Goal: Complete application form: Complete application form

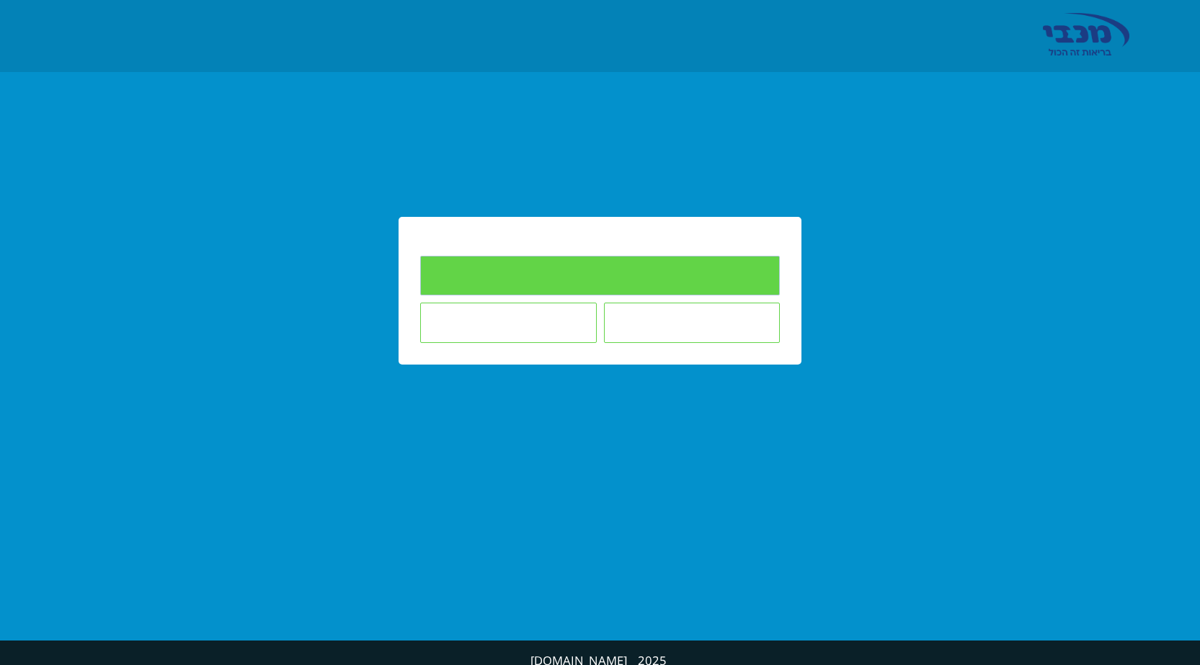
type input "למילוי השאלונים"
type input "אינני מעונין/ת להשיב על השאלונים"
type input "הילד לא במסגרת החינוכית בה אני [PERSON_NAME]/ת"
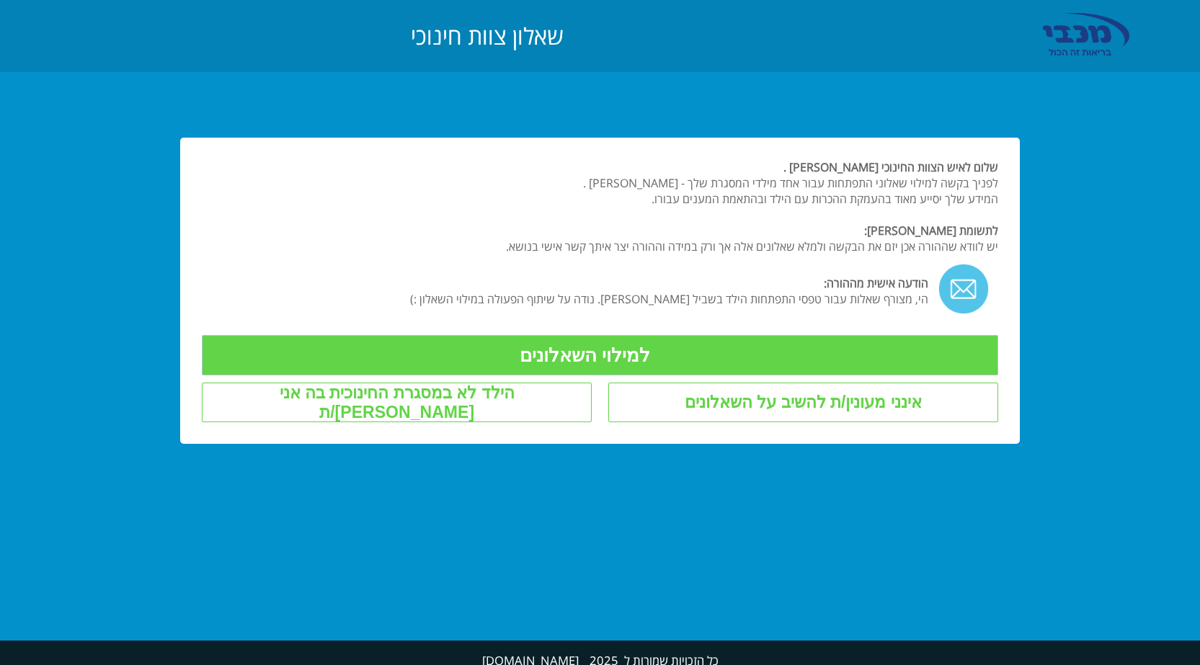
click at [516, 360] on input "למילוי השאלונים" at bounding box center [600, 355] width 797 height 40
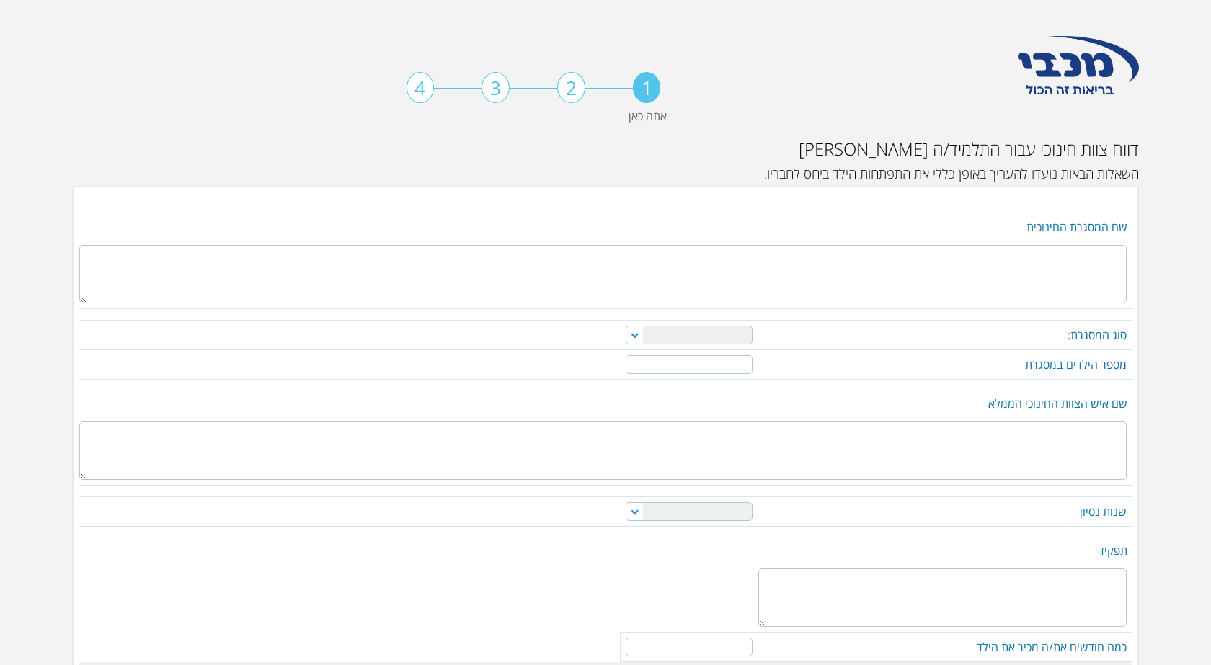
click at [1068, 264] on textarea at bounding box center [602, 274] width 1047 height 58
type textarea "גן שלדג"
click at [637, 337] on select "מטפלת משפחתון מעון פרטי מעון יום מוכר גן ילדים אחר" at bounding box center [689, 335] width 127 height 19
select select "4"
click at [626, 326] on select "מטפלת משפחתון מעון פרטי מעון יום מוכר גן ילדים אחר" at bounding box center [689, 335] width 127 height 19
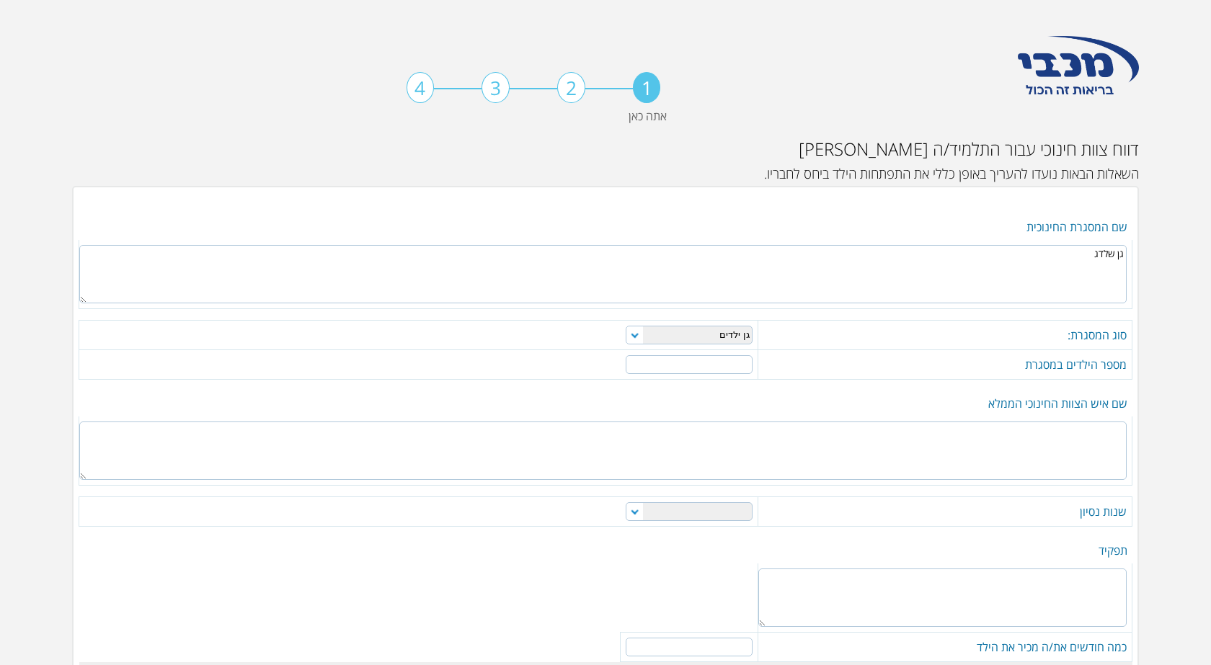
click at [723, 364] on input "number" at bounding box center [689, 364] width 127 height 19
type input "34"
click at [1101, 445] on textarea at bounding box center [602, 451] width 1047 height 58
type textarea "[PERSON_NAME] - גננת הגן"
click at [405, 538] on table "תפקיד כמה חודשים את/ה מכיר את הילד רגילה רגילה + שילוב רגילה + סייעת ושילוב חינ…" at bounding box center [606, 637] width 1054 height 198
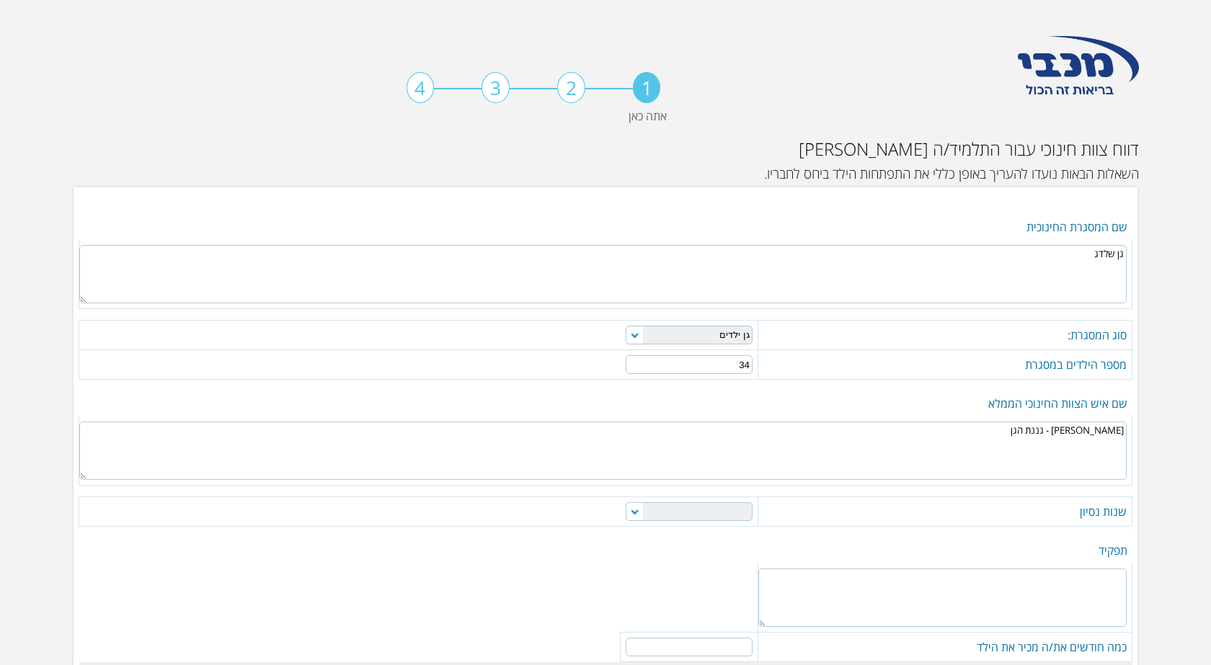
click at [631, 510] on select "0-1 1-3 3-5 5-10 מעל 10" at bounding box center [689, 511] width 127 height 19
select select "4"
click at [626, 502] on select "0-1 1-3 3-5 5-10 מעל 10" at bounding box center [689, 511] width 127 height 19
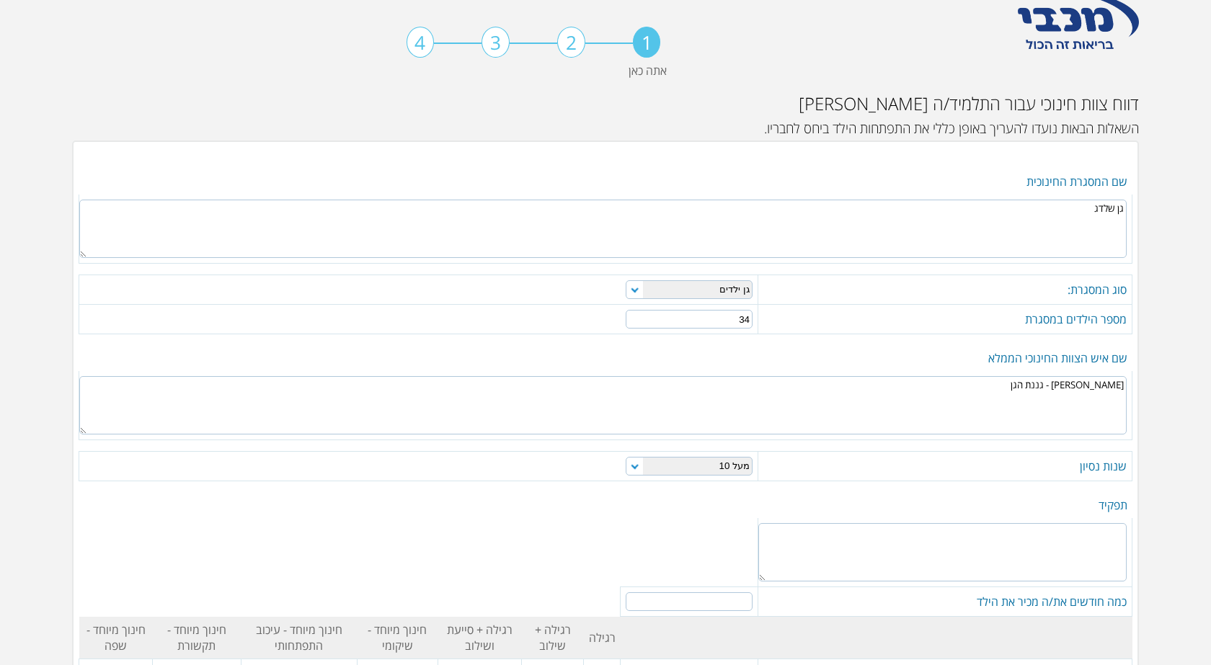
scroll to position [72, 0]
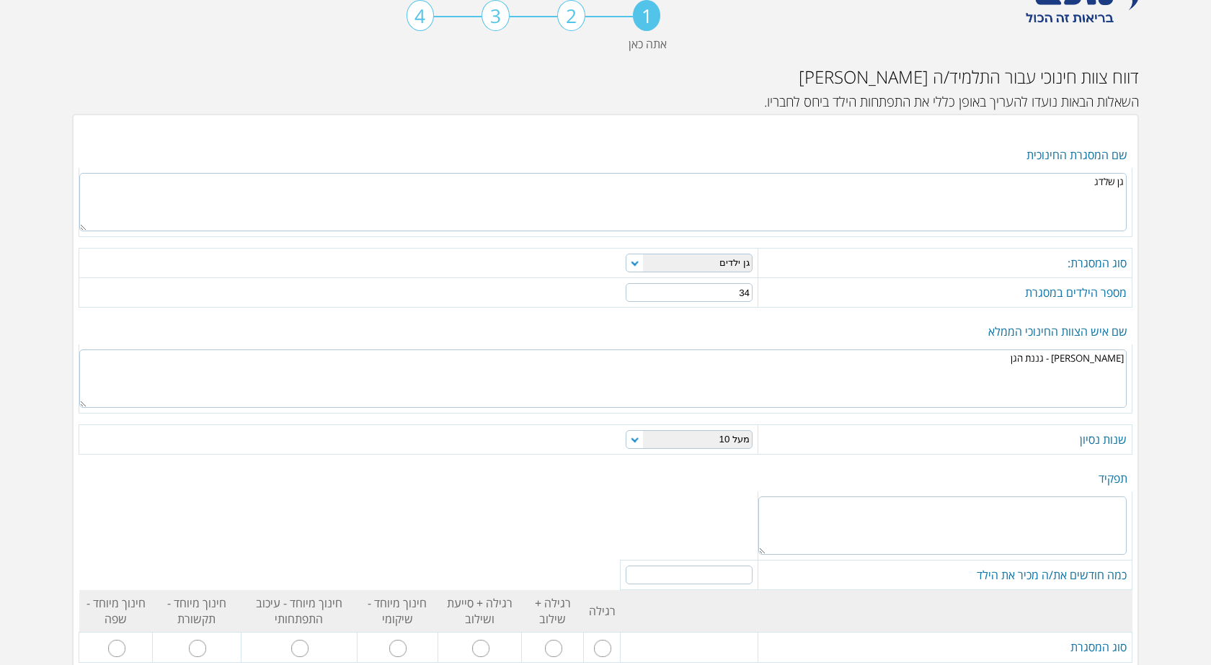
click at [1037, 514] on textarea at bounding box center [942, 526] width 368 height 58
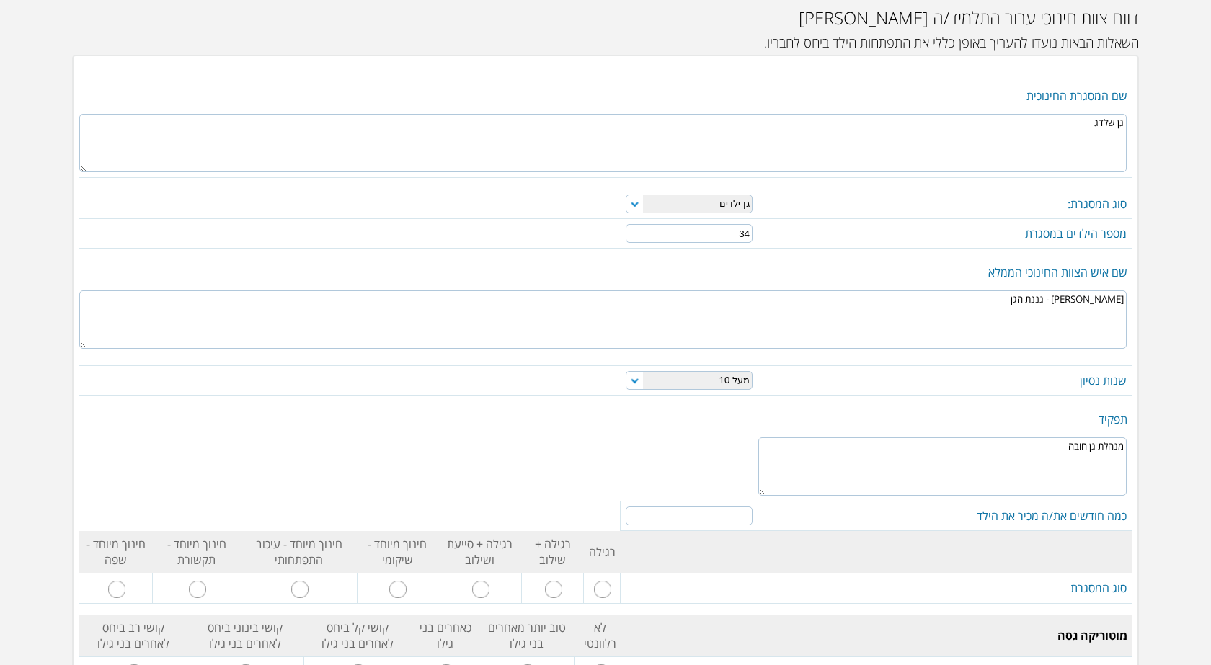
scroll to position [216, 0]
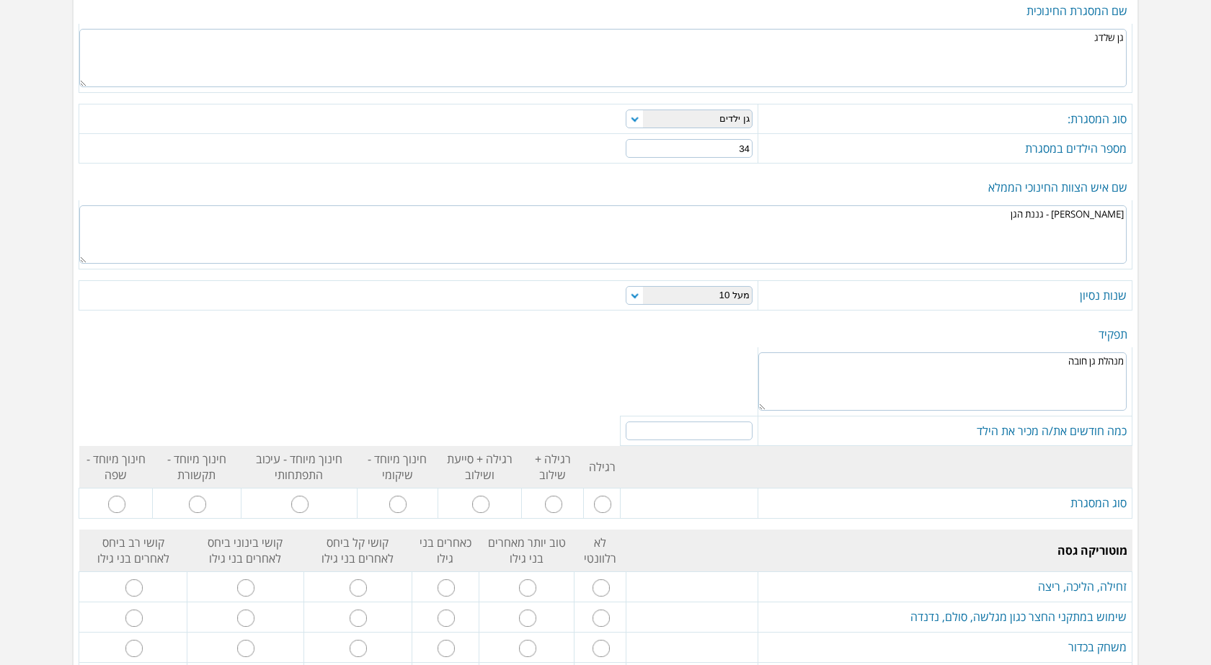
type textarea "מנהלת גן חובה"
click at [710, 429] on input "number" at bounding box center [689, 431] width 127 height 19
drag, startPoint x: 633, startPoint y: 425, endPoint x: 642, endPoint y: 428, distance: 10.0
click at [642, 428] on input "number" at bounding box center [689, 431] width 127 height 19
click at [629, 434] on input "-1" at bounding box center [689, 431] width 127 height 19
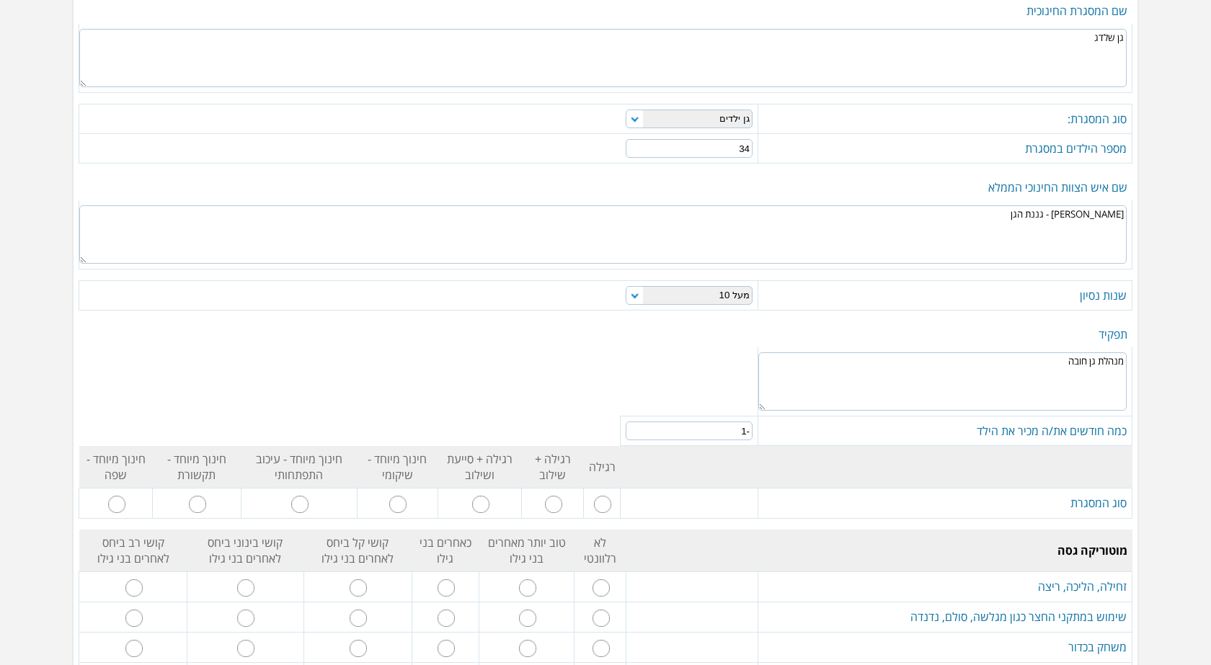
click at [668, 428] on input "-1" at bounding box center [689, 431] width 127 height 19
click at [631, 427] on input "0" at bounding box center [689, 431] width 127 height 19
type input "1"
click at [631, 427] on input "1" at bounding box center [689, 431] width 127 height 19
click at [633, 437] on input "1" at bounding box center [689, 431] width 127 height 19
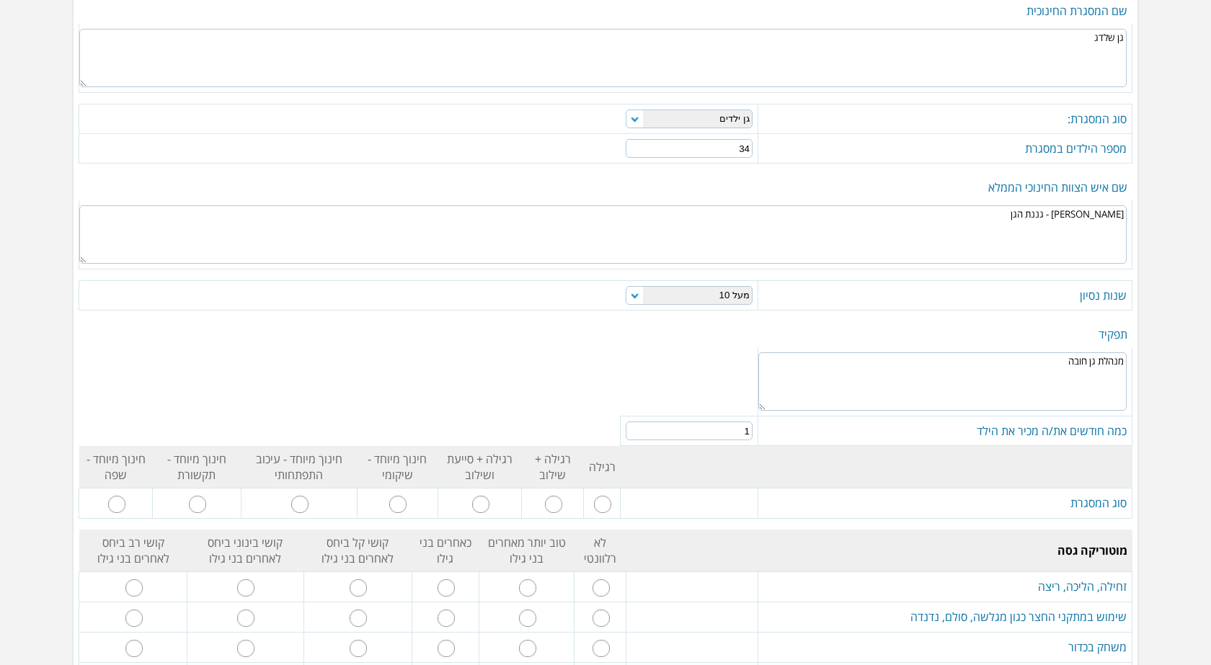
click at [634, 437] on input "1" at bounding box center [689, 431] width 127 height 19
click at [605, 501] on input "radio" at bounding box center [602, 504] width 17 height 17
radio input "true"
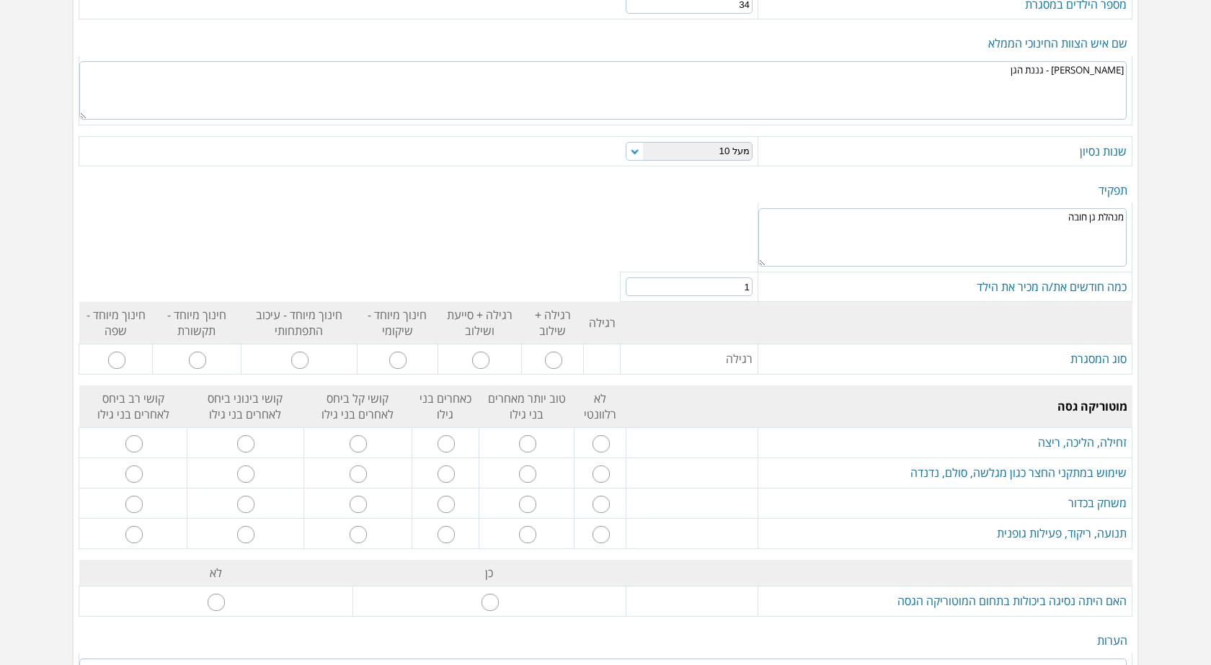
scroll to position [433, 0]
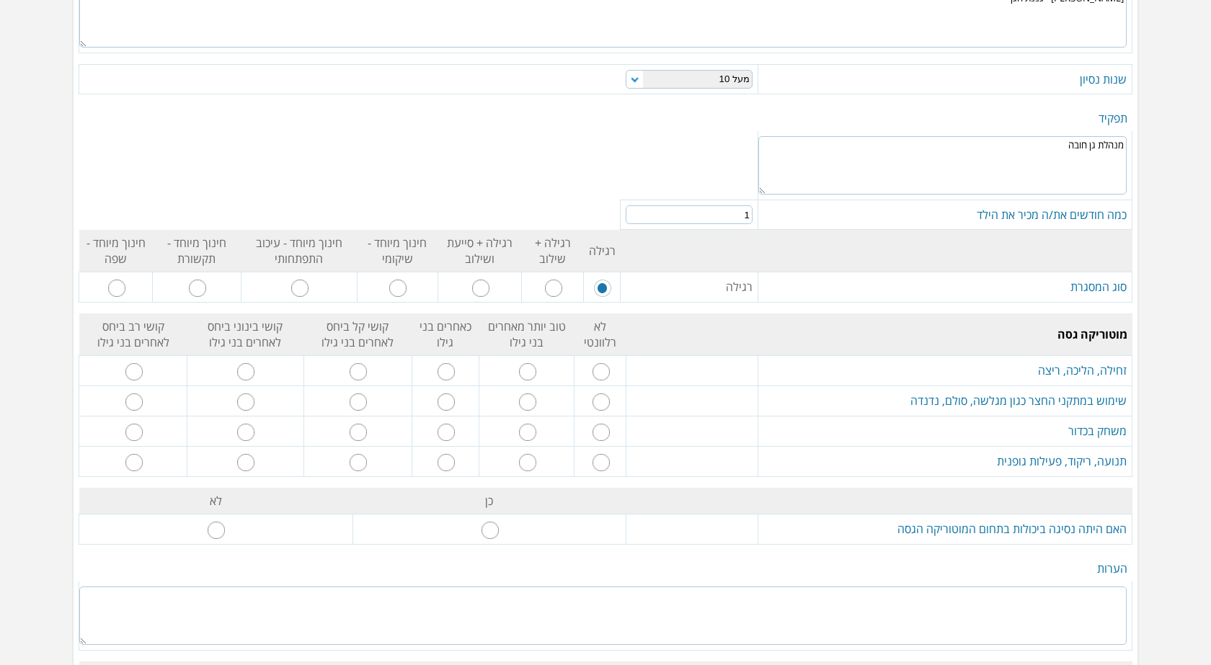
click at [362, 376] on input "radio" at bounding box center [358, 371] width 17 height 17
radio input "true"
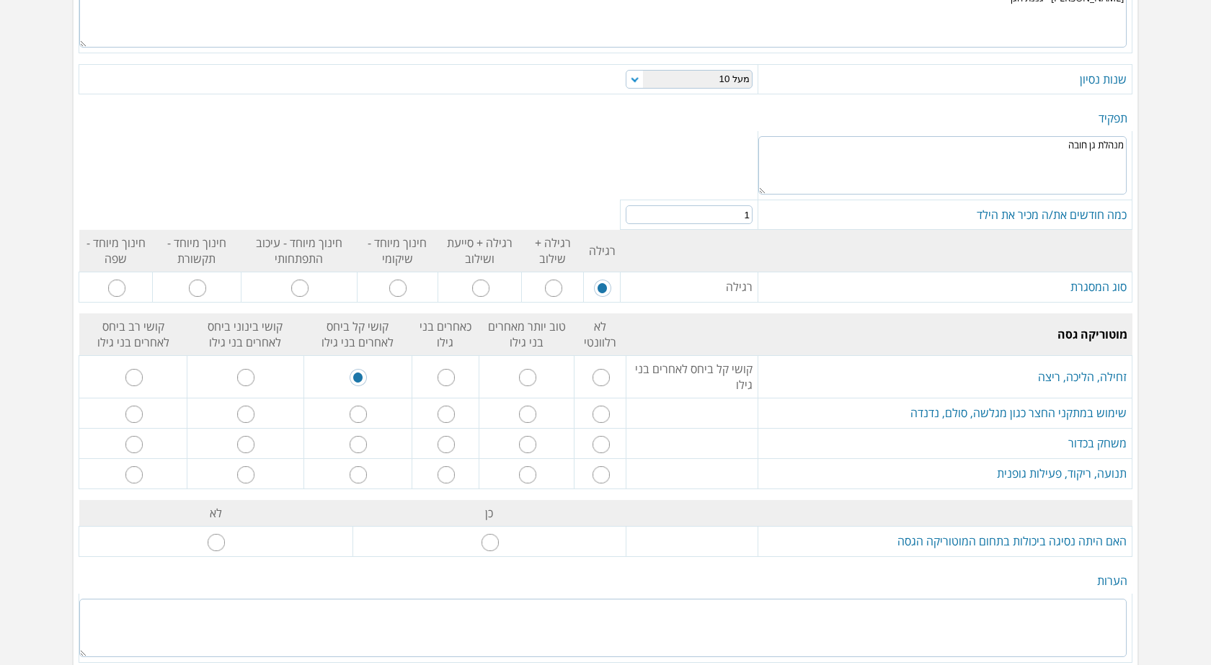
click at [449, 413] on input "radio" at bounding box center [446, 414] width 17 height 17
radio input "true"
click at [453, 448] on input "radio" at bounding box center [446, 444] width 17 height 17
radio input "true"
click at [442, 476] on input "radio" at bounding box center [446, 474] width 17 height 17
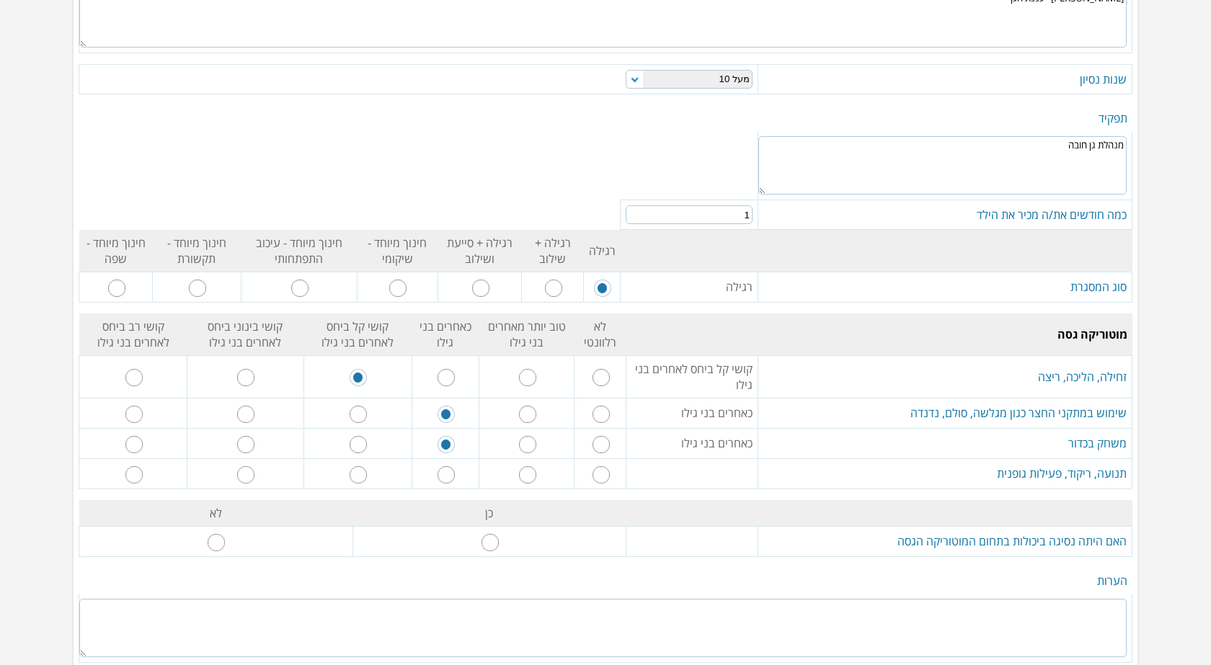
radio input "true"
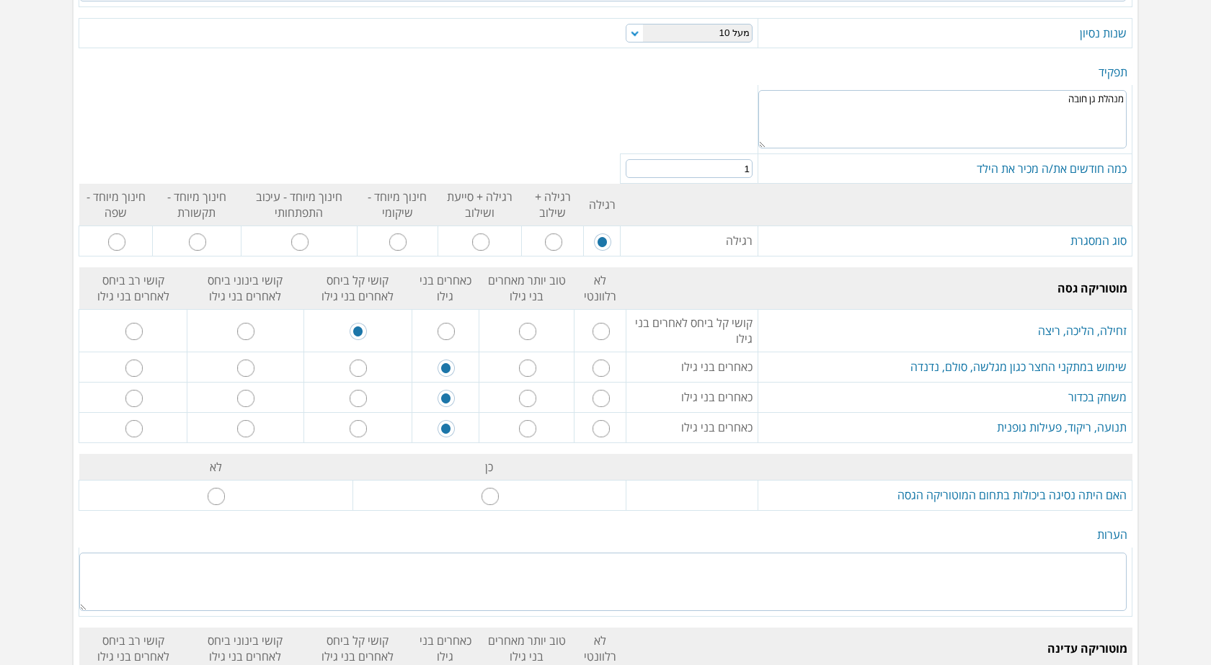
scroll to position [505, 0]
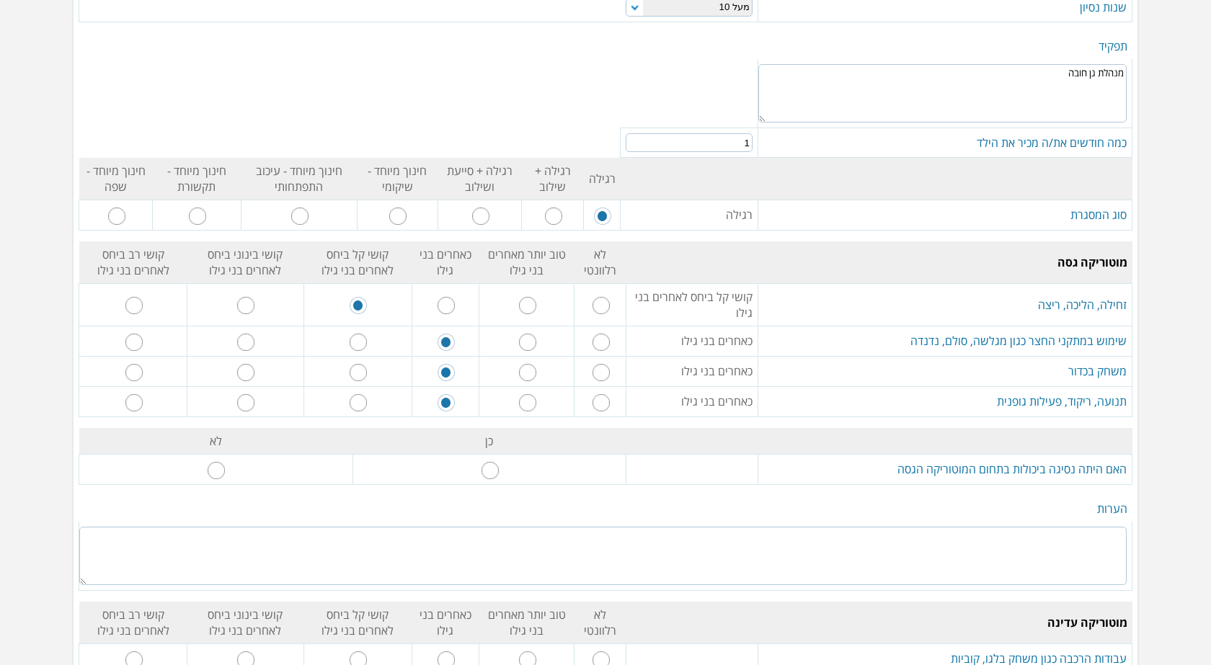
click at [223, 473] on input "radio" at bounding box center [216, 470] width 17 height 17
radio input "true"
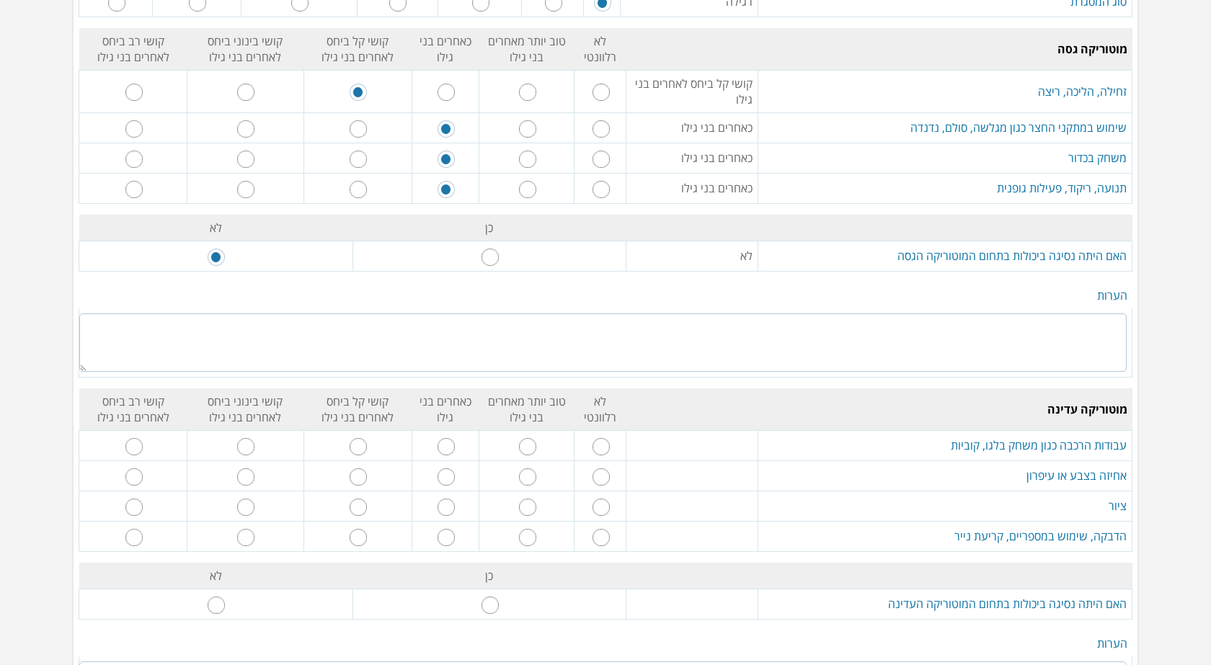
scroll to position [721, 0]
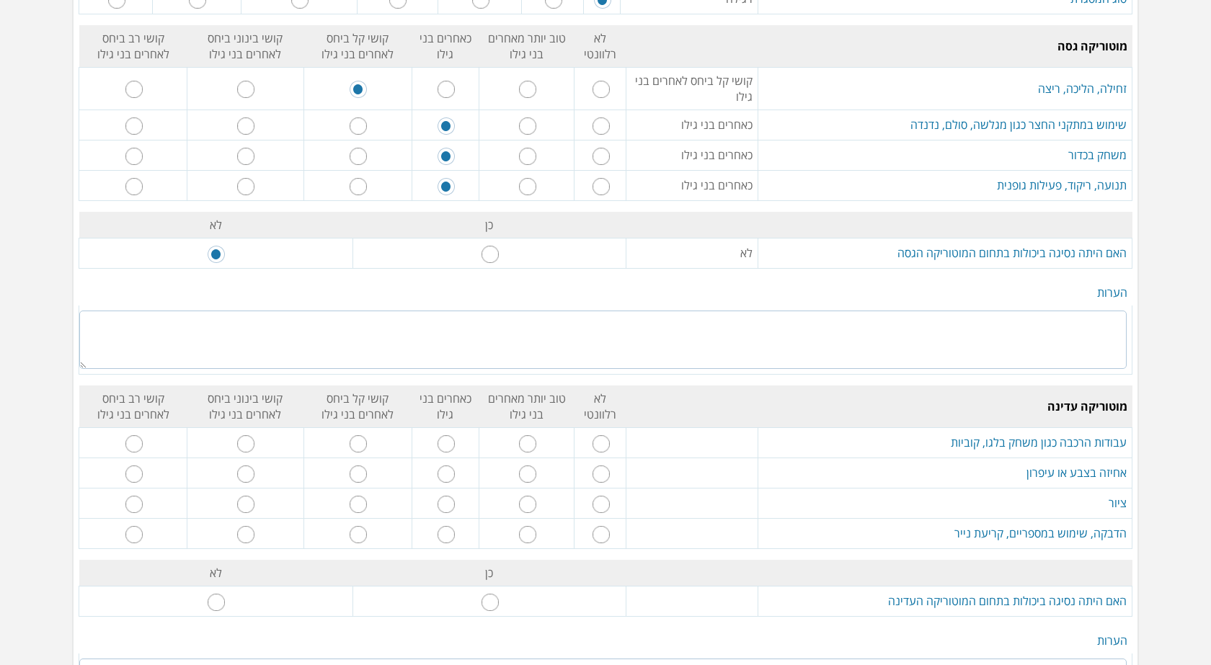
click at [452, 443] on input "radio" at bounding box center [446, 443] width 17 height 17
radio input "true"
click at [254, 474] on input "radio" at bounding box center [245, 474] width 17 height 17
radio input "true"
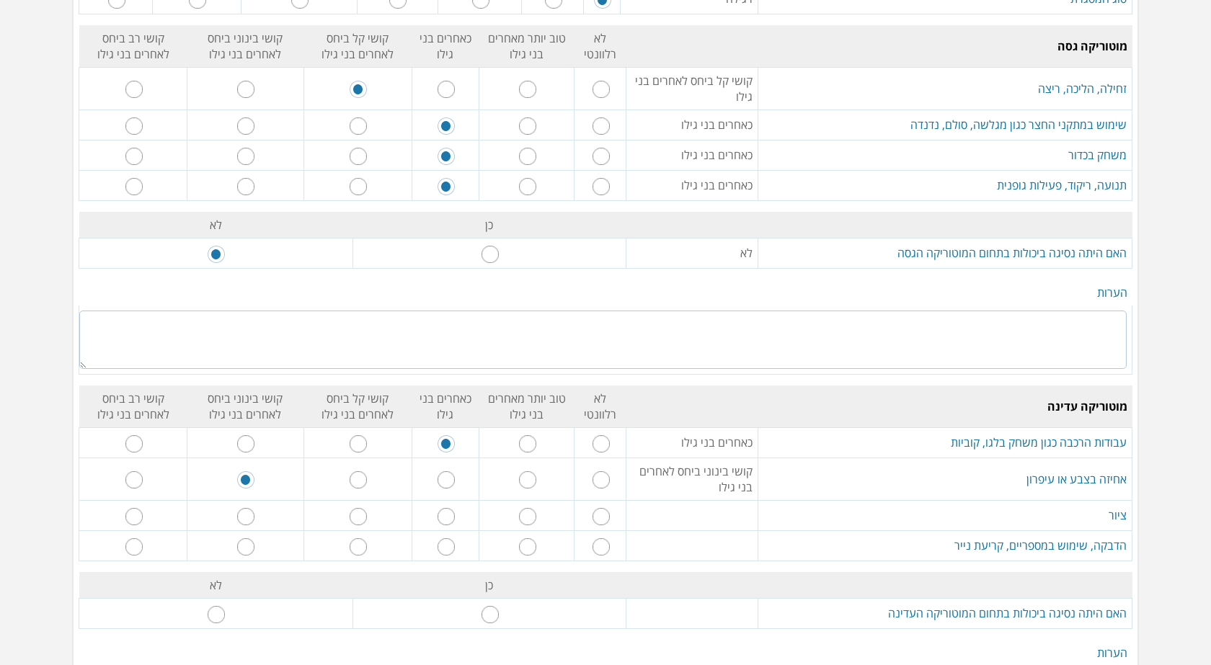
click at [252, 518] on input "radio" at bounding box center [245, 516] width 17 height 17
radio input "true"
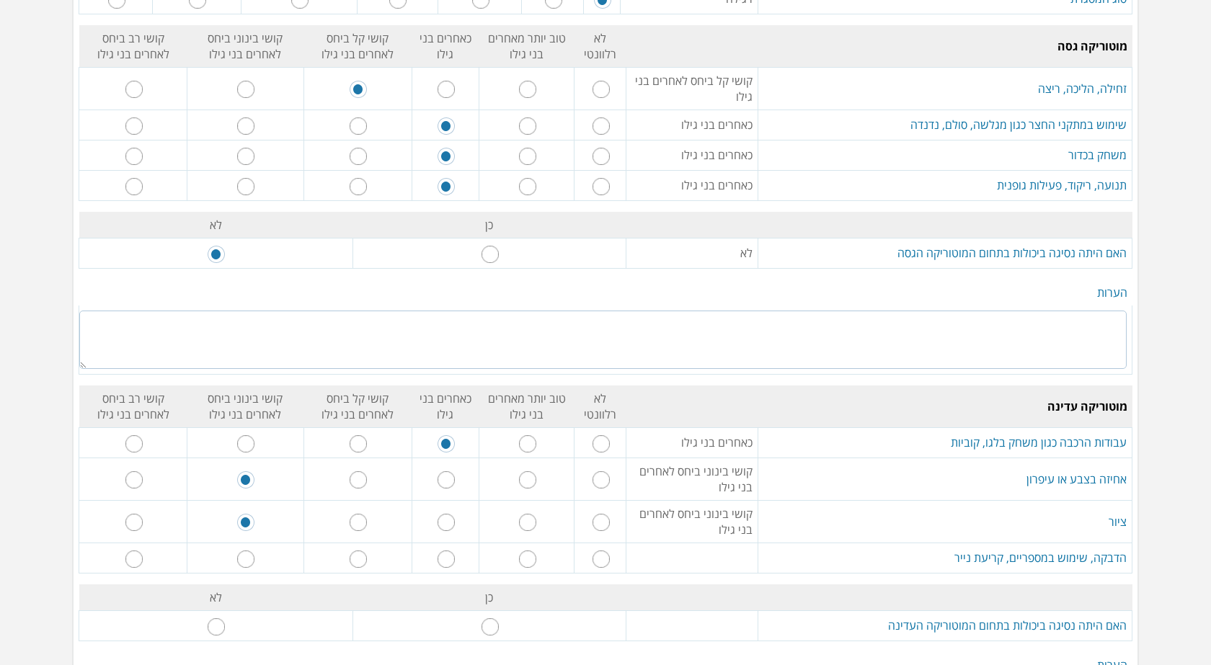
click at [250, 559] on input "radio" at bounding box center [245, 559] width 17 height 17
radio input "true"
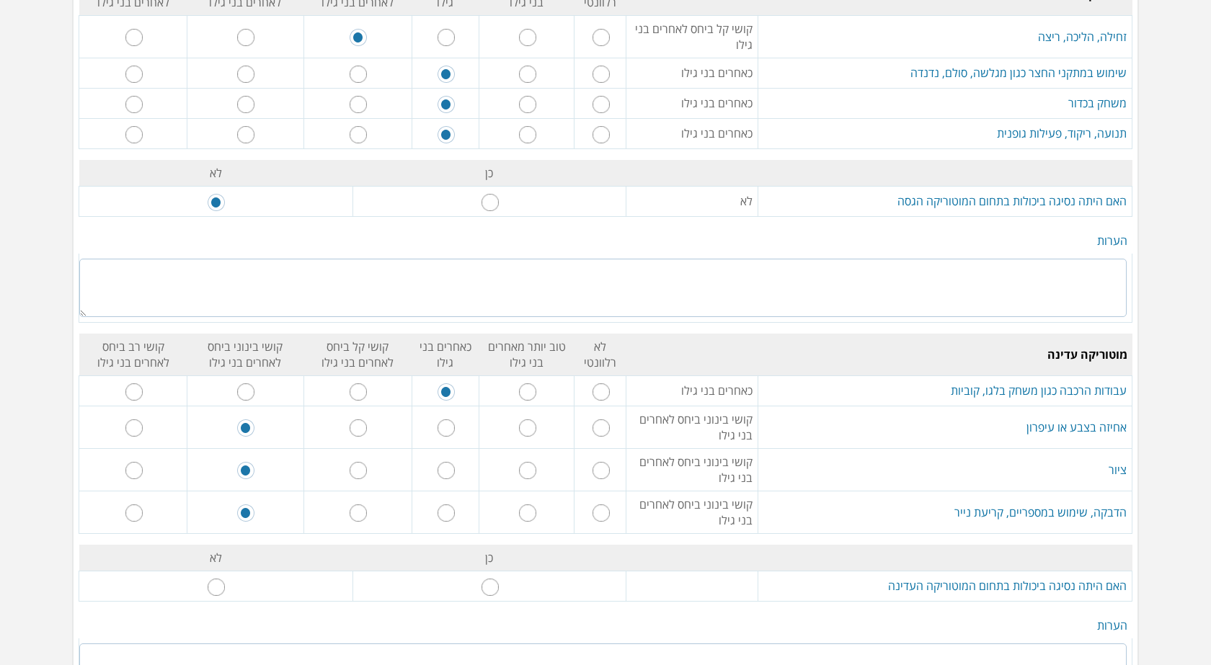
scroll to position [865, 0]
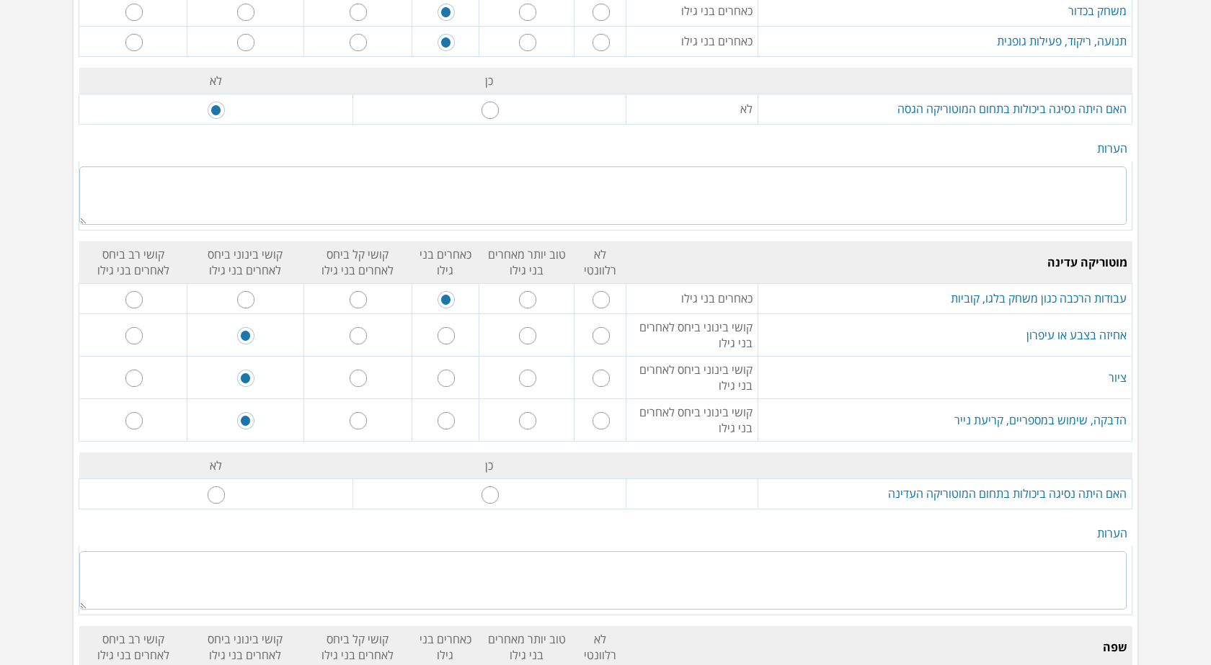
click at [221, 498] on input "radio" at bounding box center [216, 495] width 17 height 17
radio input "true"
click at [1094, 566] on textarea at bounding box center [602, 580] width 1047 height 58
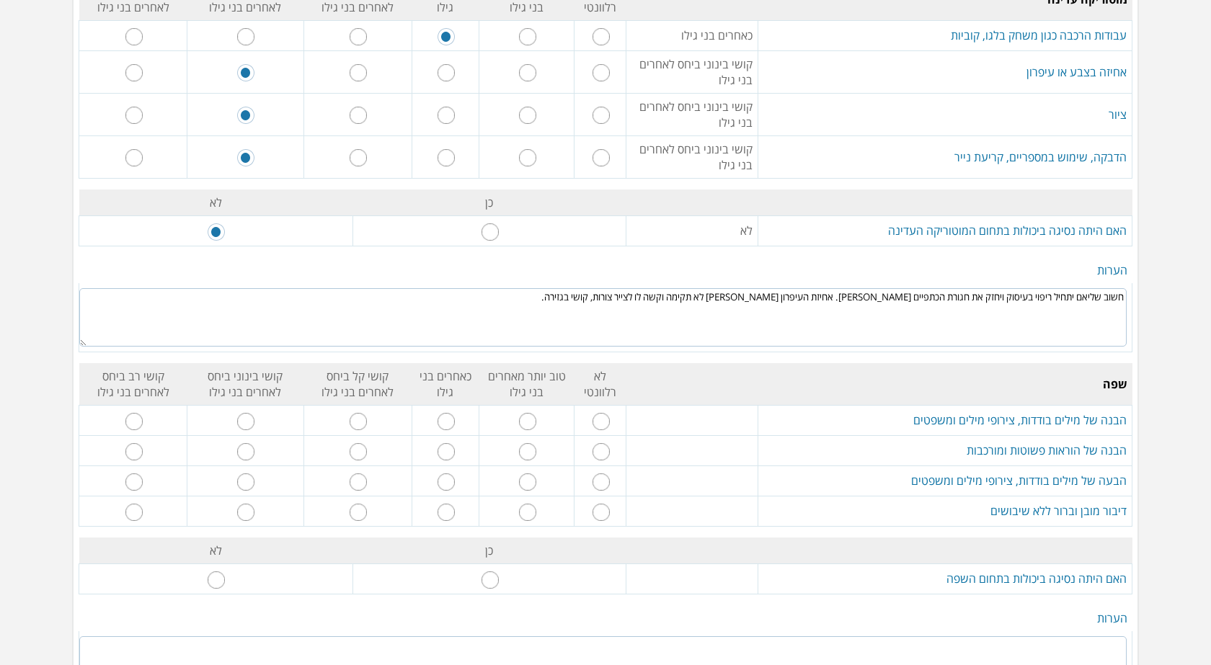
scroll to position [1153, 0]
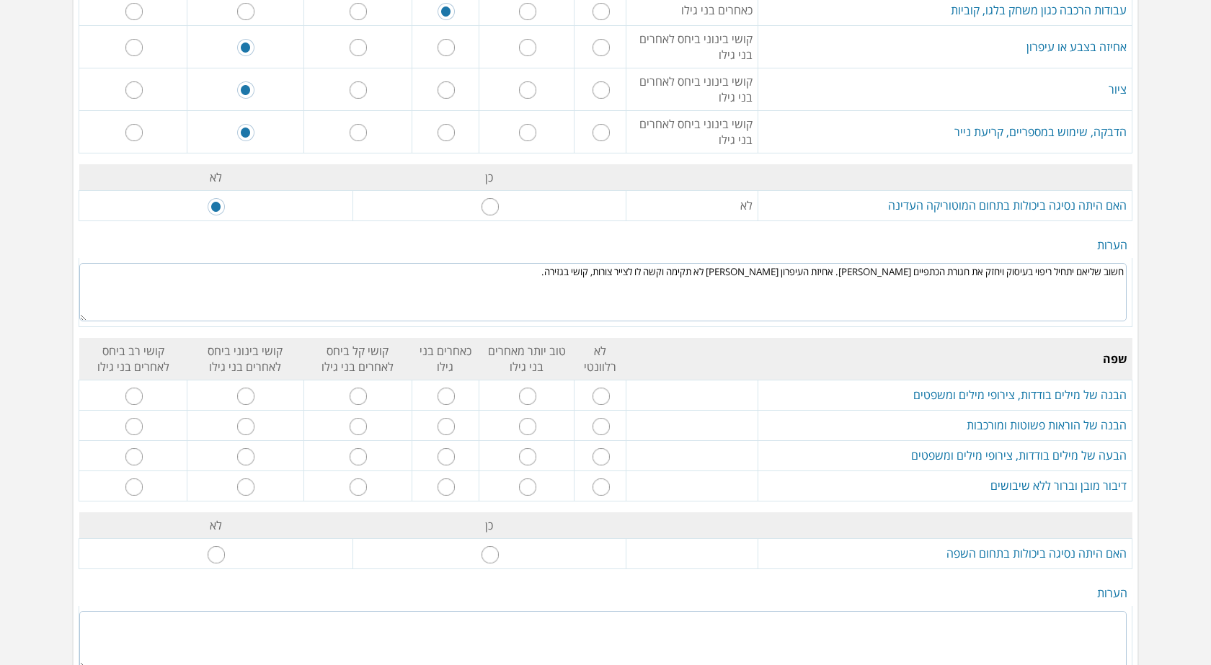
type textarea "חשוב שליאם יתחיל ריפוי בעיסוק ויחזק את חגורת הכתפיים [PERSON_NAME]. אחיזת העיפר…"
click at [367, 394] on input "radio" at bounding box center [358, 396] width 17 height 17
radio input "true"
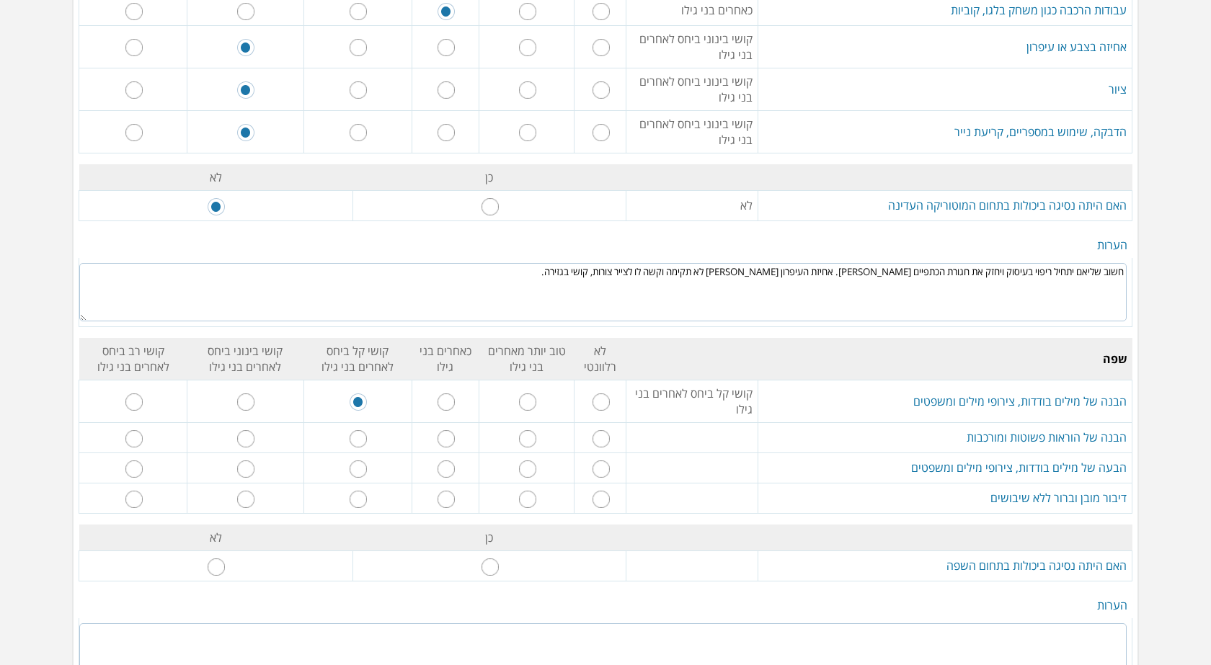
click at [449, 439] on input "radio" at bounding box center [446, 438] width 17 height 17
radio input "true"
click at [363, 473] on input "radio" at bounding box center [358, 469] width 17 height 17
radio input "true"
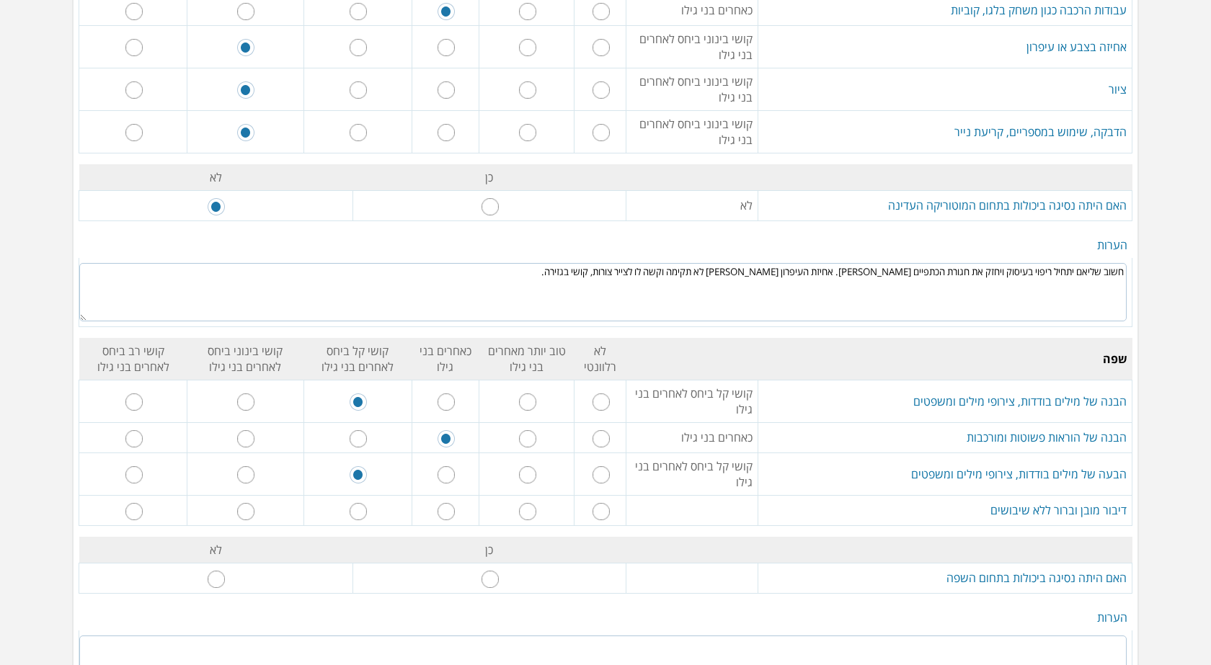
click at [254, 513] on input "radio" at bounding box center [245, 511] width 17 height 17
radio input "true"
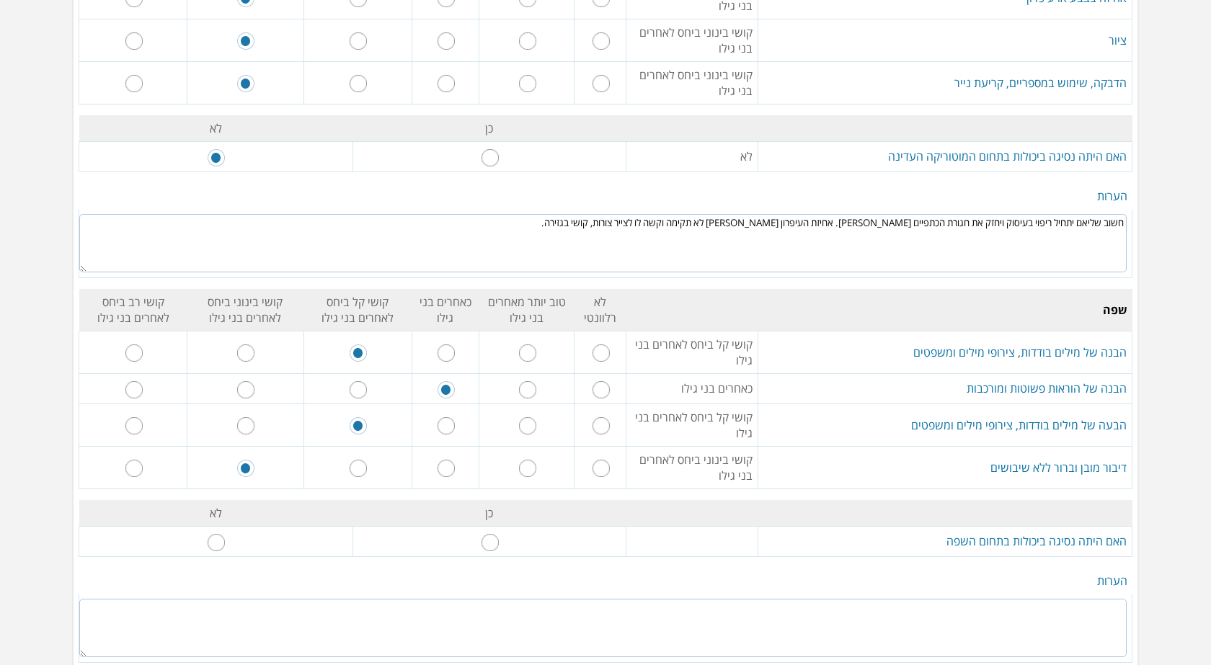
scroll to position [1225, 0]
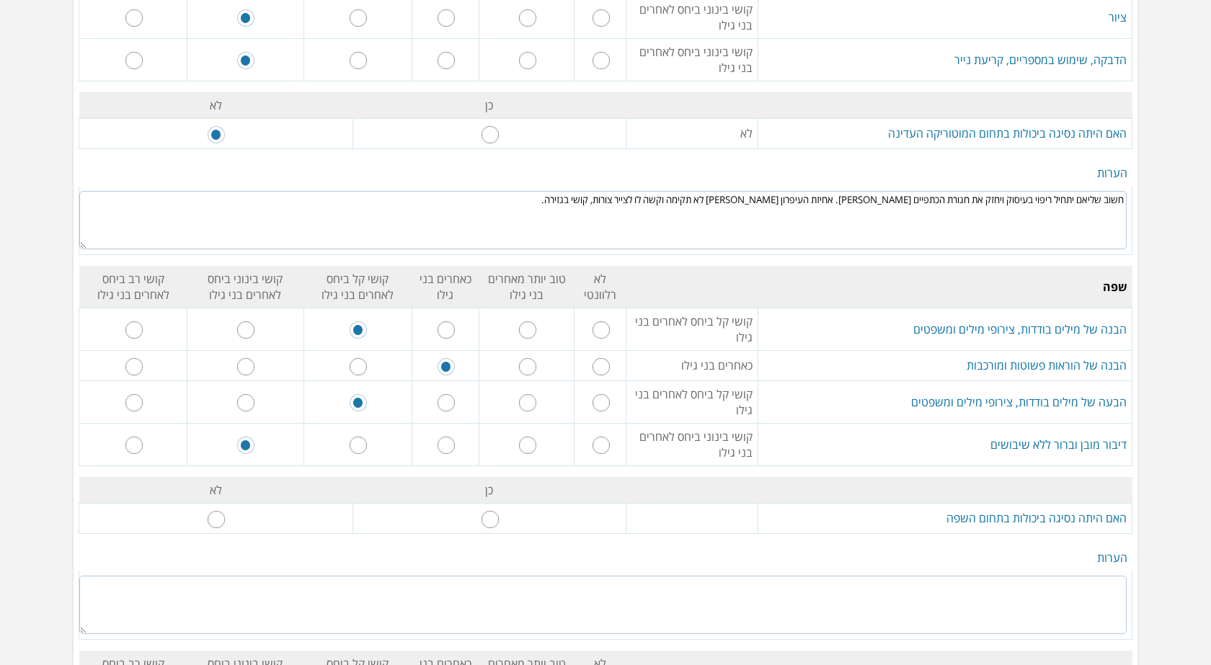
click at [227, 530] on td at bounding box center [216, 518] width 274 height 30
click at [224, 525] on input "radio" at bounding box center [216, 519] width 17 height 17
radio input "true"
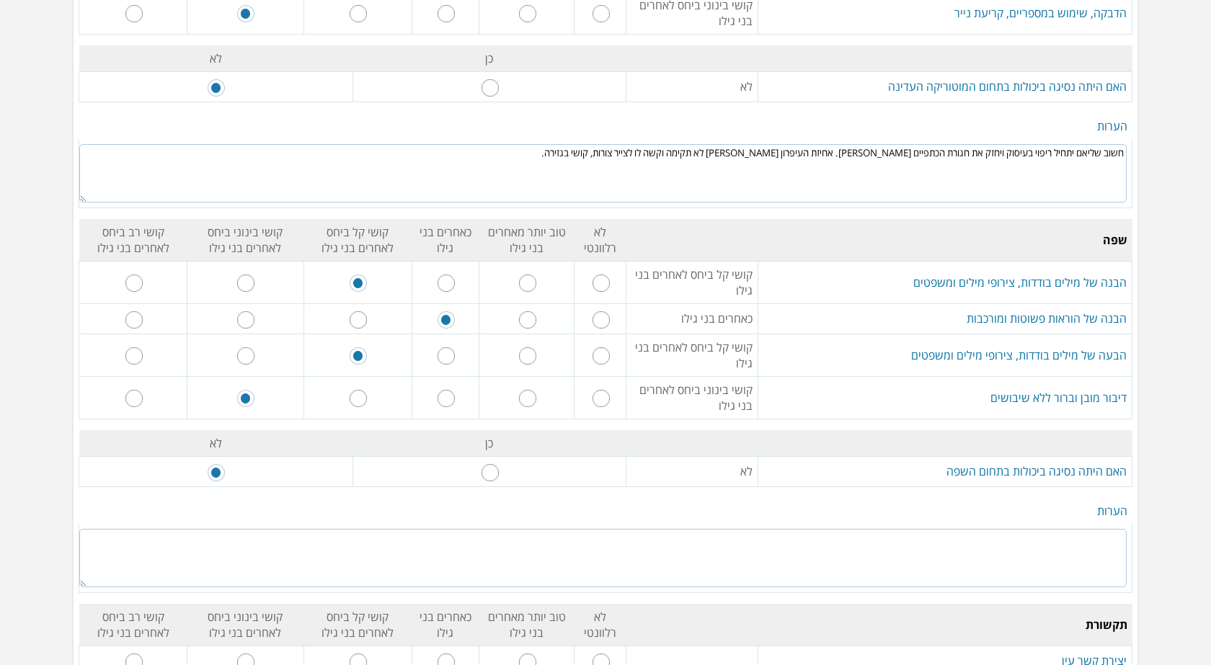
scroll to position [1298, 0]
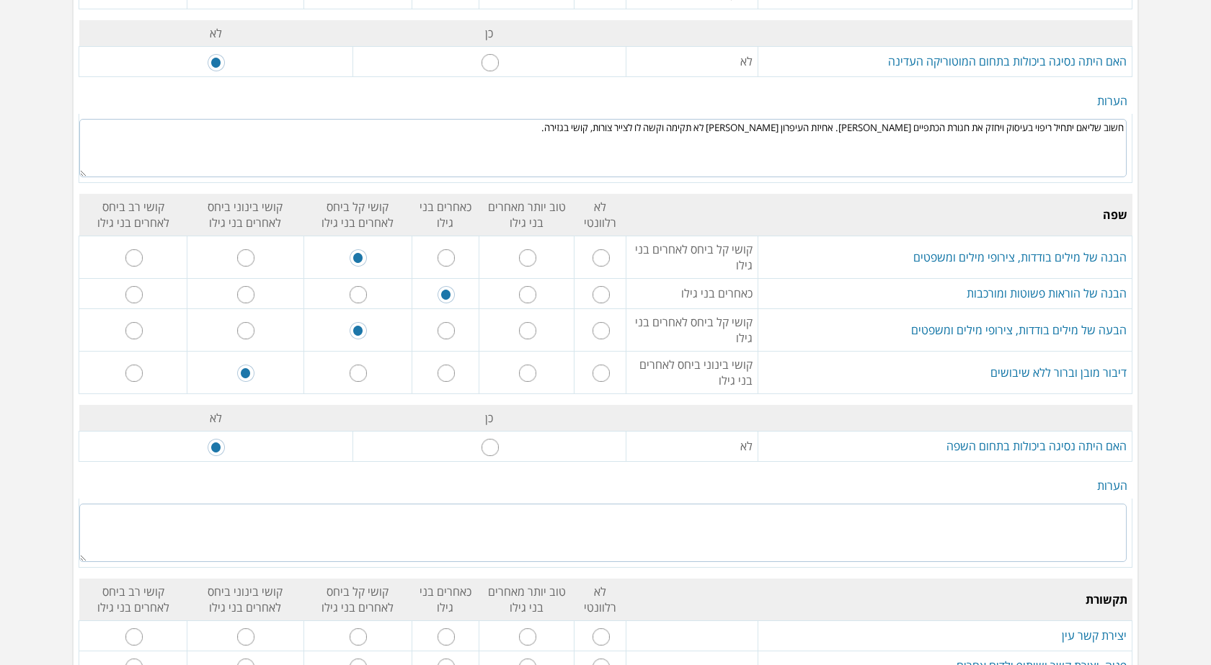
click at [1104, 521] on textarea at bounding box center [602, 533] width 1047 height 58
type textarea "[PERSON_NAME] מדבר בקול נמוך וממלמל מעט, לפעמים עונה לא לעניין"
click at [443, 253] on input "radio" at bounding box center [446, 257] width 17 height 17
radio input "true"
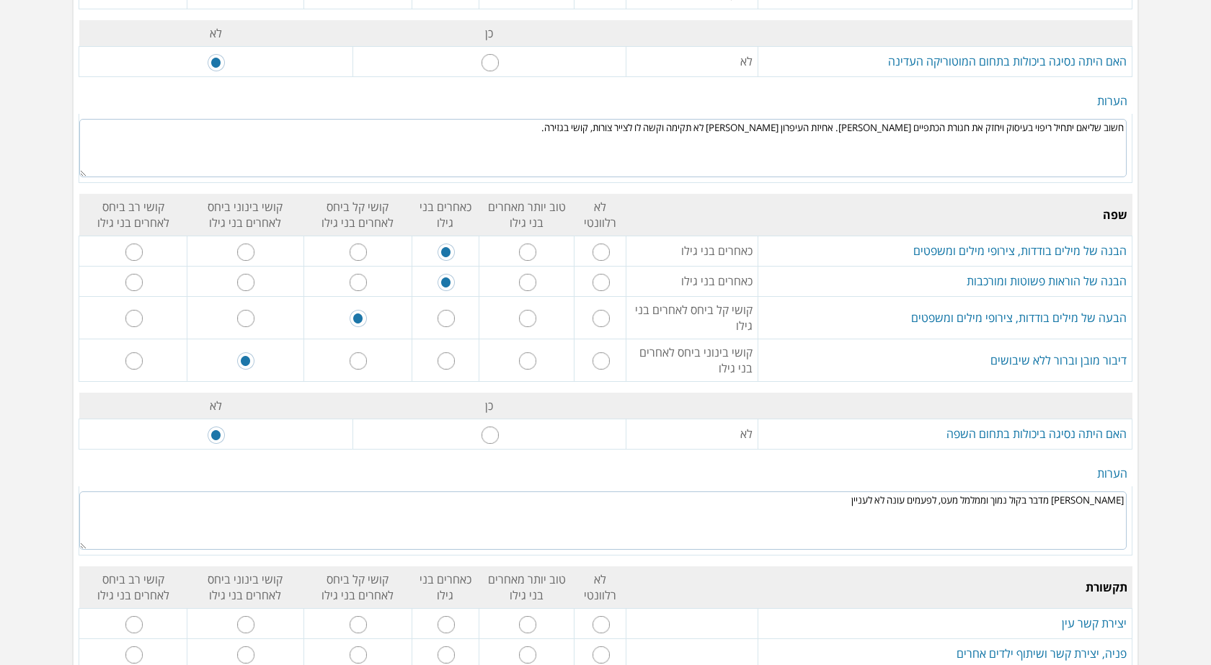
click at [445, 321] on input "radio" at bounding box center [446, 318] width 17 height 17
radio input "true"
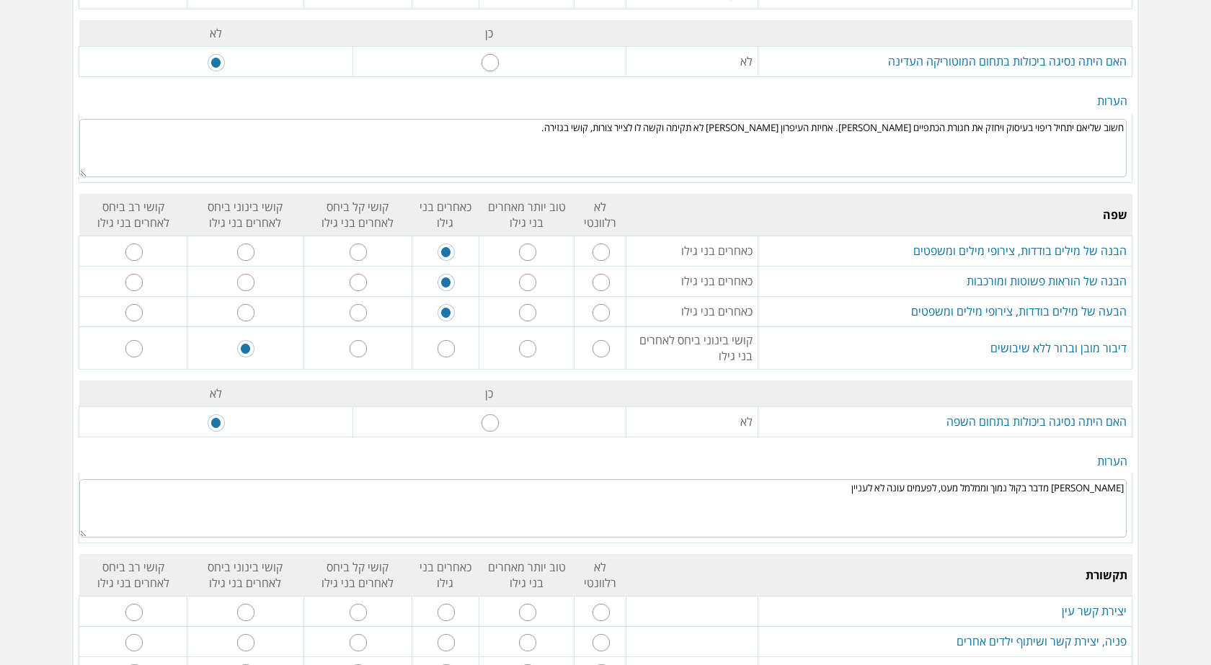
click at [356, 345] on input "radio" at bounding box center [358, 348] width 17 height 17
radio input "true"
drag, startPoint x: 893, startPoint y: 491, endPoint x: 991, endPoint y: 485, distance: 98.2
click at [991, 485] on textarea "[PERSON_NAME] מדבר בקול נמוך וממלמל מעט, לפעמים עונה לא לעניין" at bounding box center [602, 508] width 1047 height 58
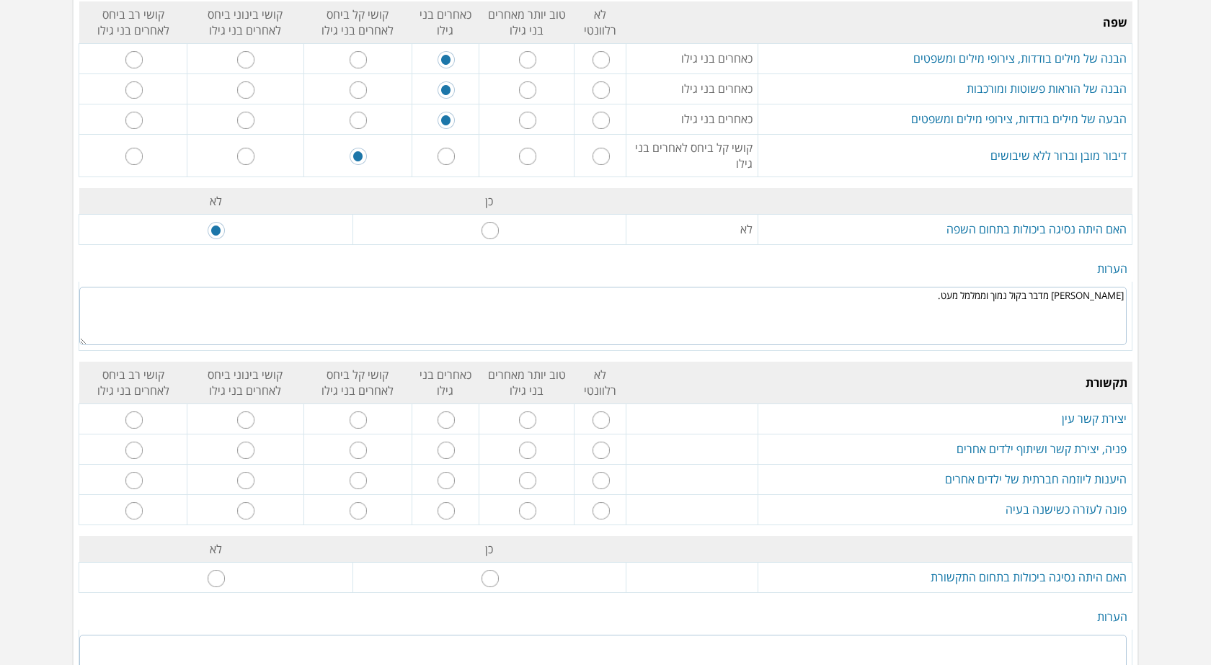
scroll to position [1514, 0]
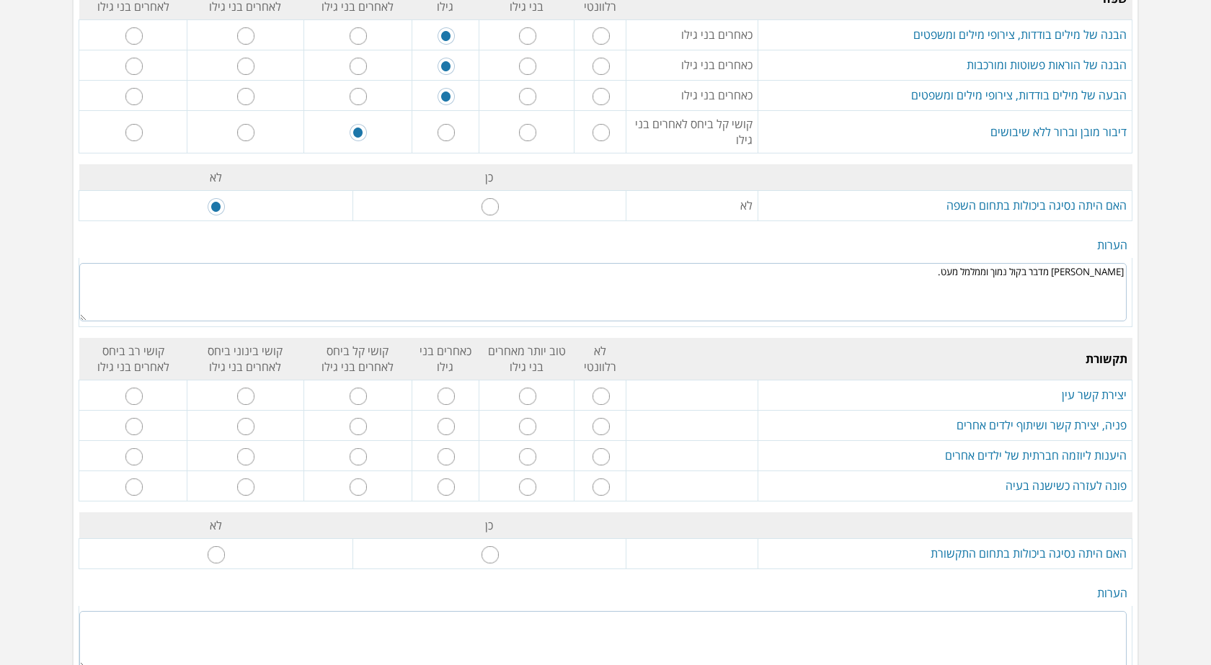
type textarea "[PERSON_NAME] מדבר בקול נמוך וממלמל מעט."
click at [444, 400] on input "radio" at bounding box center [446, 396] width 17 height 17
radio input "true"
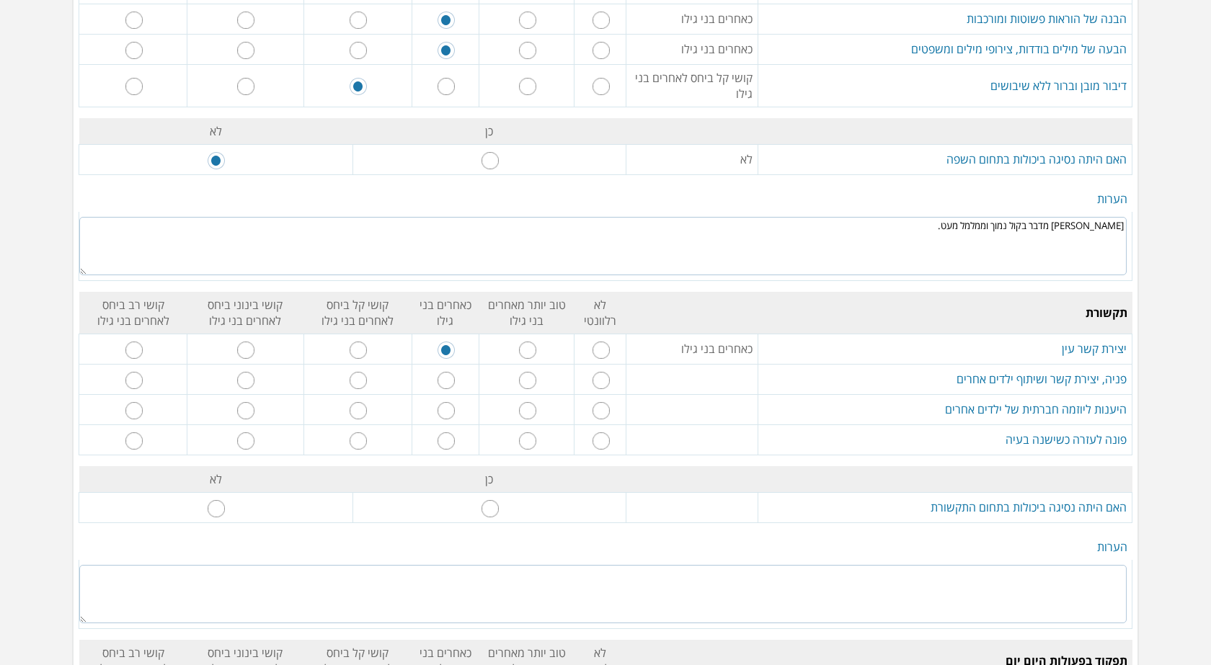
scroll to position [1586, 0]
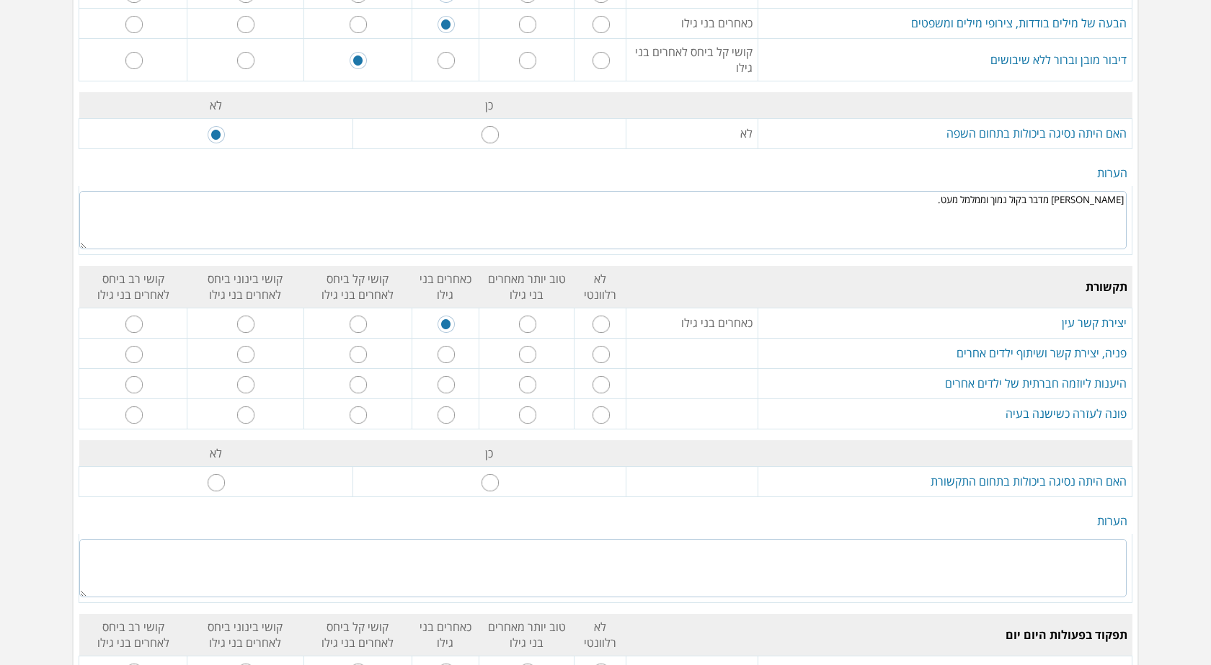
click at [449, 355] on input "radio" at bounding box center [446, 354] width 17 height 17
radio input "true"
click at [451, 388] on input "radio" at bounding box center [446, 384] width 17 height 17
radio input "true"
click at [451, 409] on input "radio" at bounding box center [446, 415] width 17 height 17
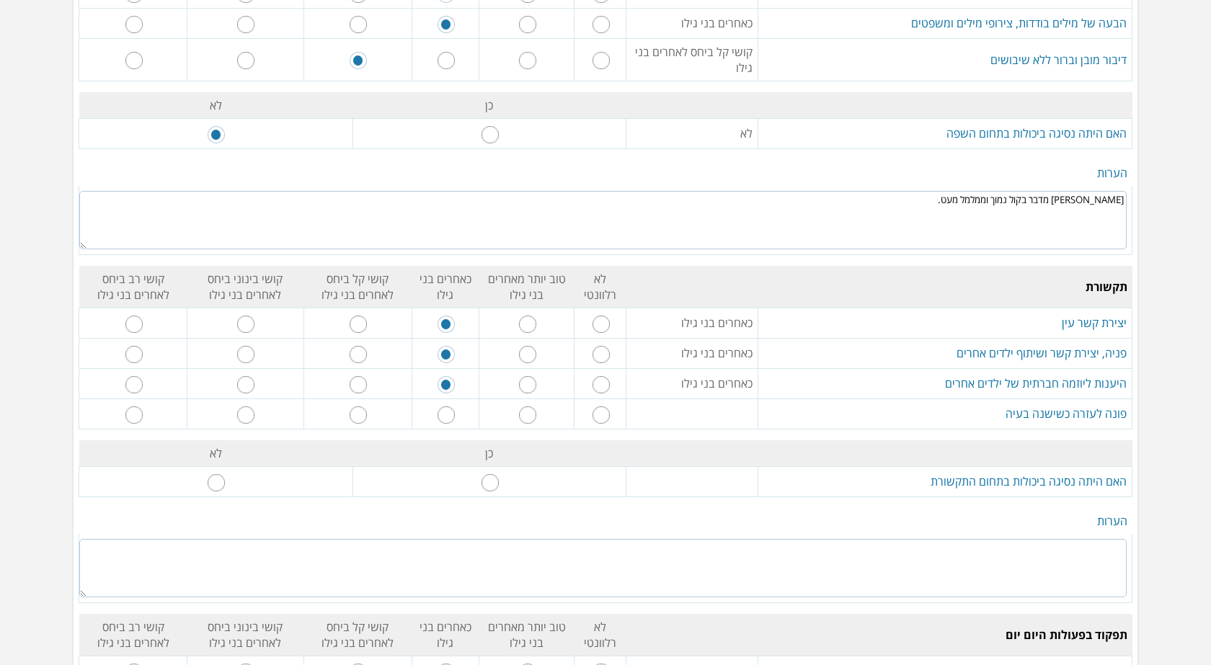
radio input "true"
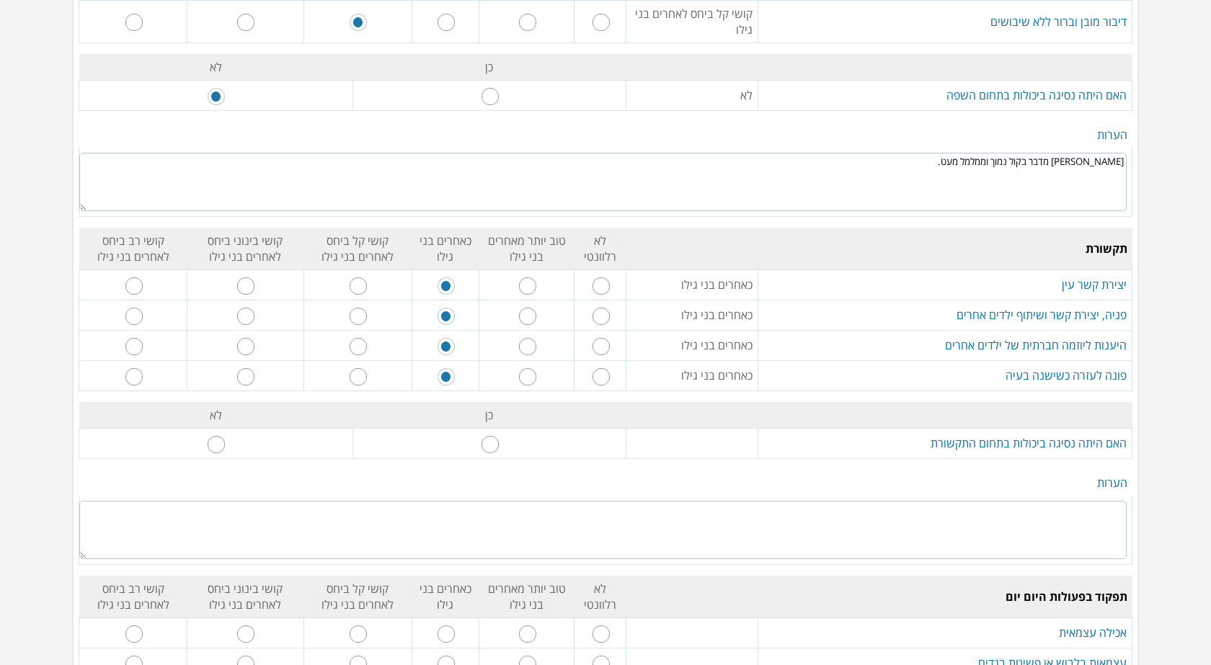
scroll to position [1658, 0]
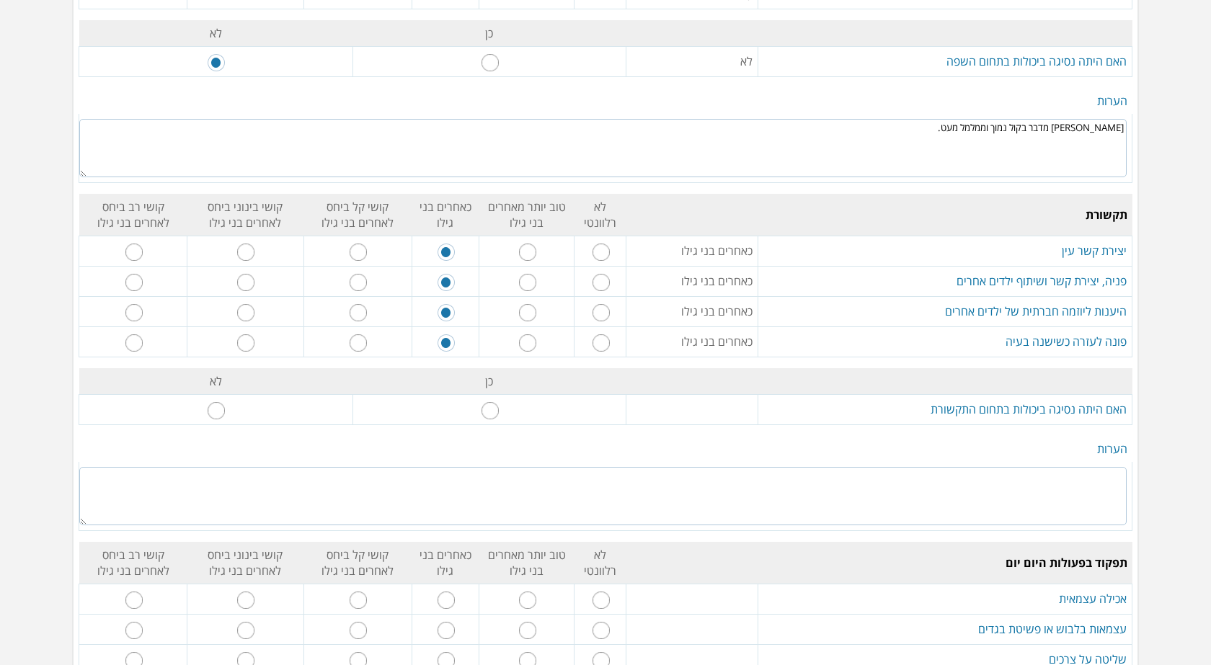
click at [221, 408] on input "radio" at bounding box center [216, 410] width 17 height 17
radio input "true"
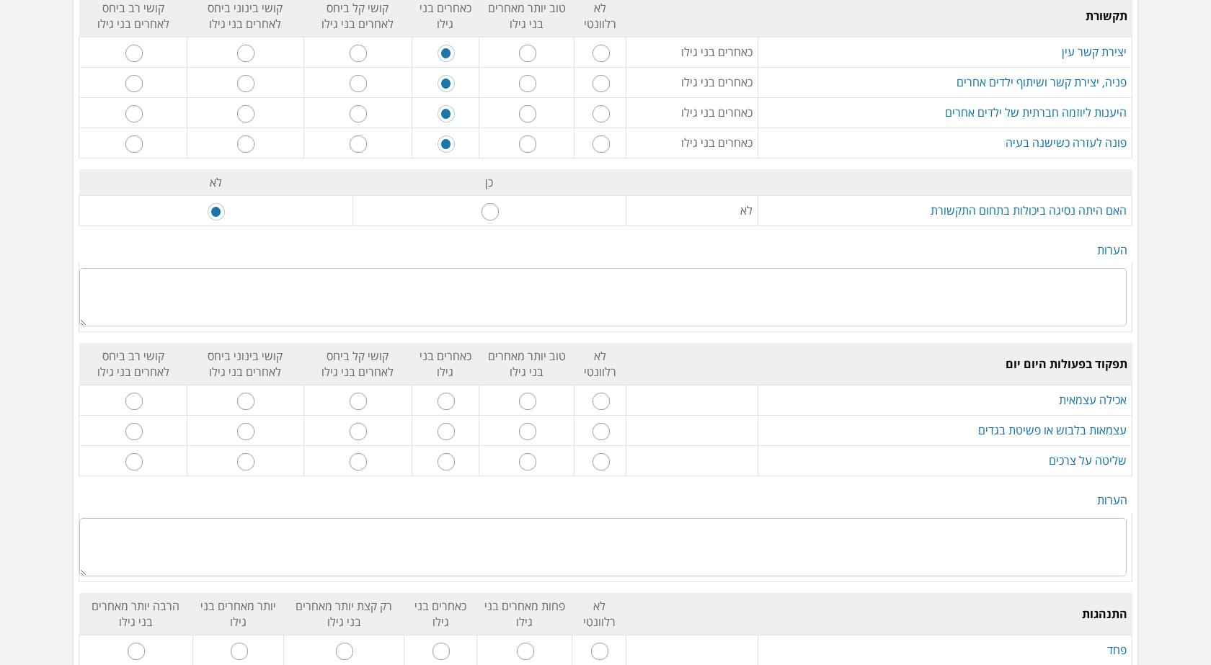
scroll to position [1874, 0]
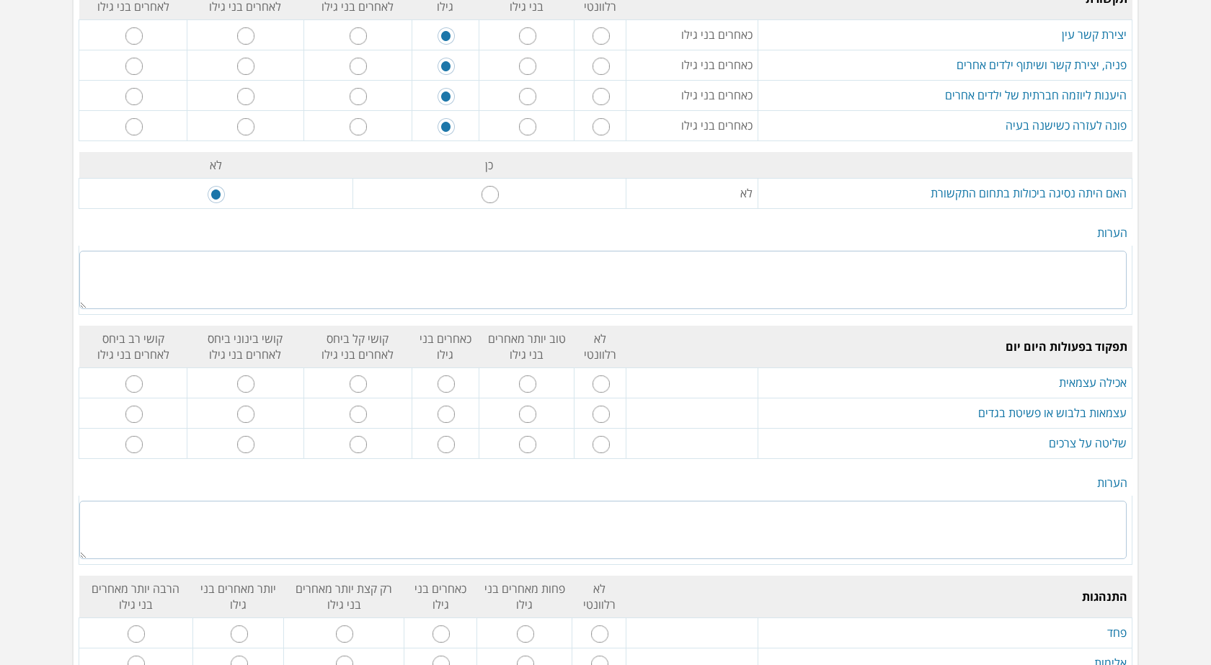
click at [449, 387] on input "radio" at bounding box center [446, 384] width 17 height 17
radio input "true"
click at [601, 416] on input "radio" at bounding box center [601, 414] width 17 height 17
radio input "true"
click at [448, 446] on input "radio" at bounding box center [446, 444] width 17 height 17
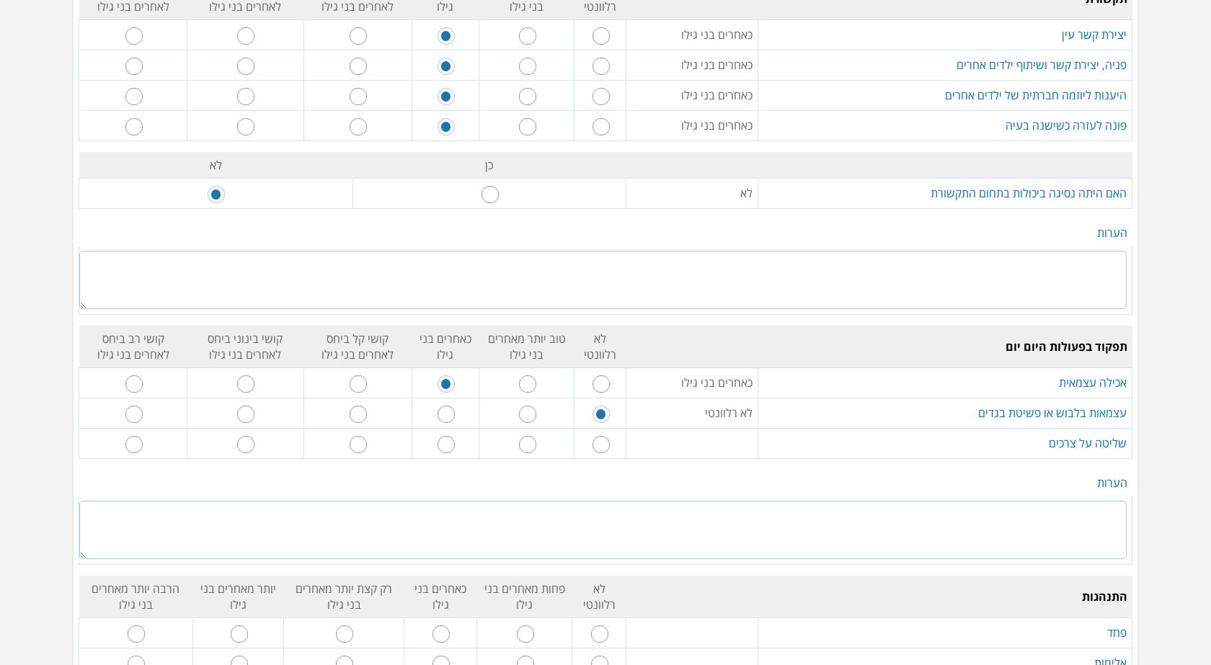
radio input "true"
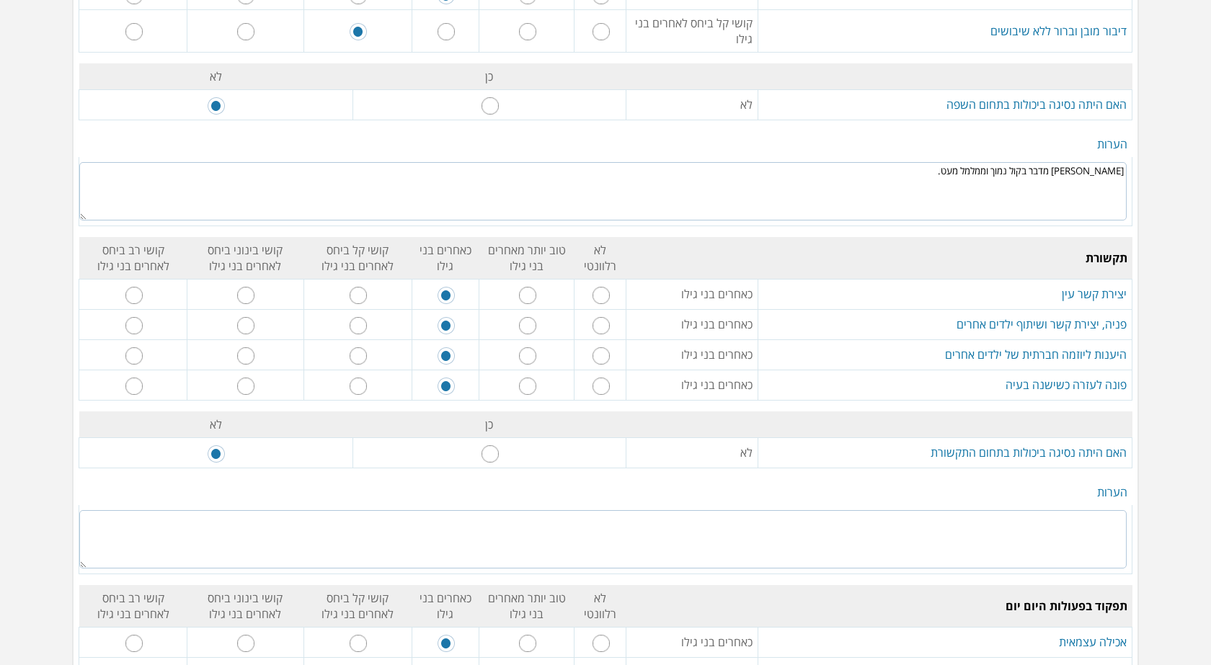
scroll to position [1586, 0]
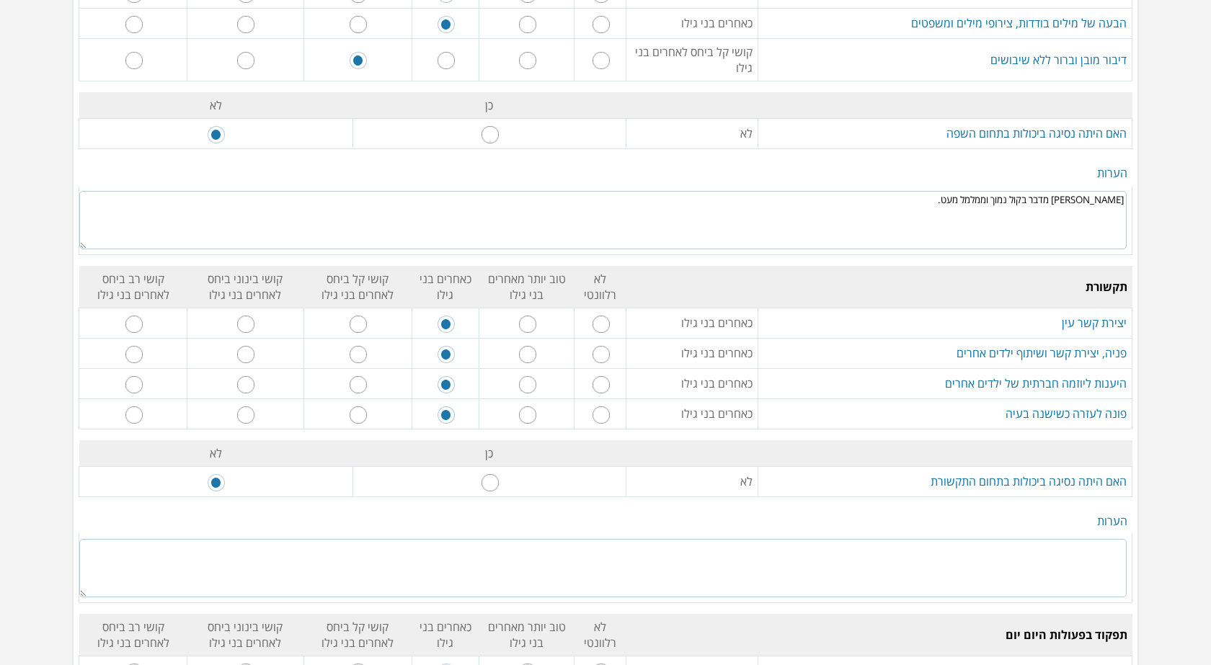
click at [982, 201] on textarea "[PERSON_NAME] מדבר בקול נמוך וממלמל מעט." at bounding box center [602, 220] width 1047 height 58
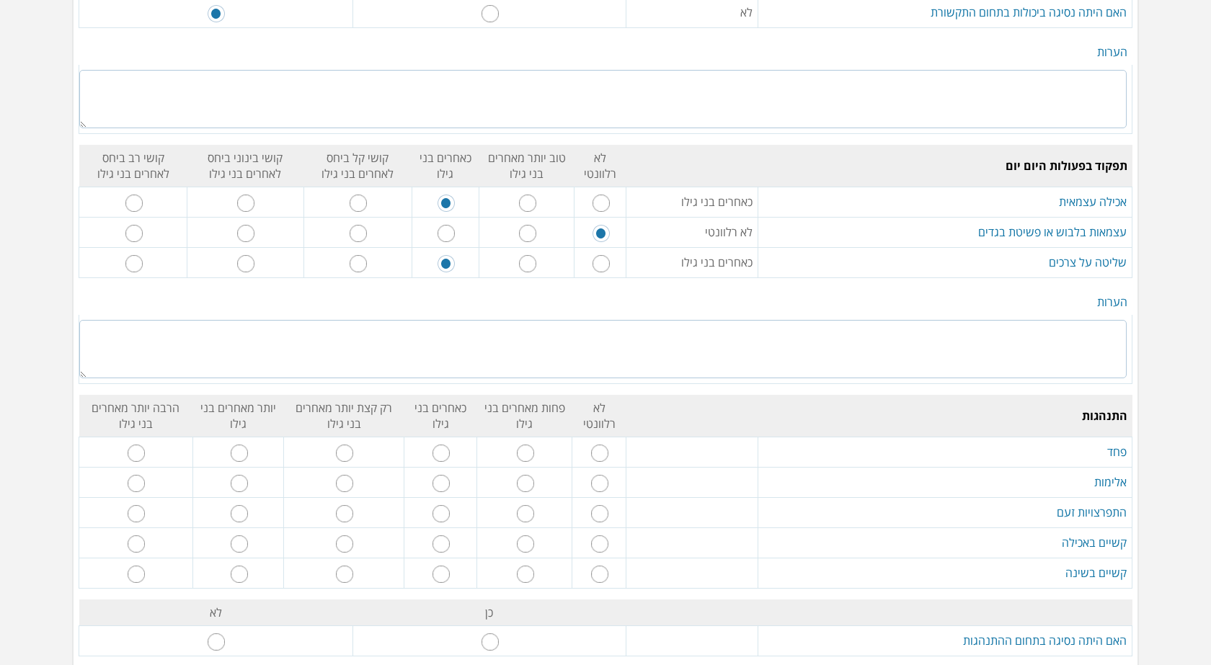
scroll to position [2090, 0]
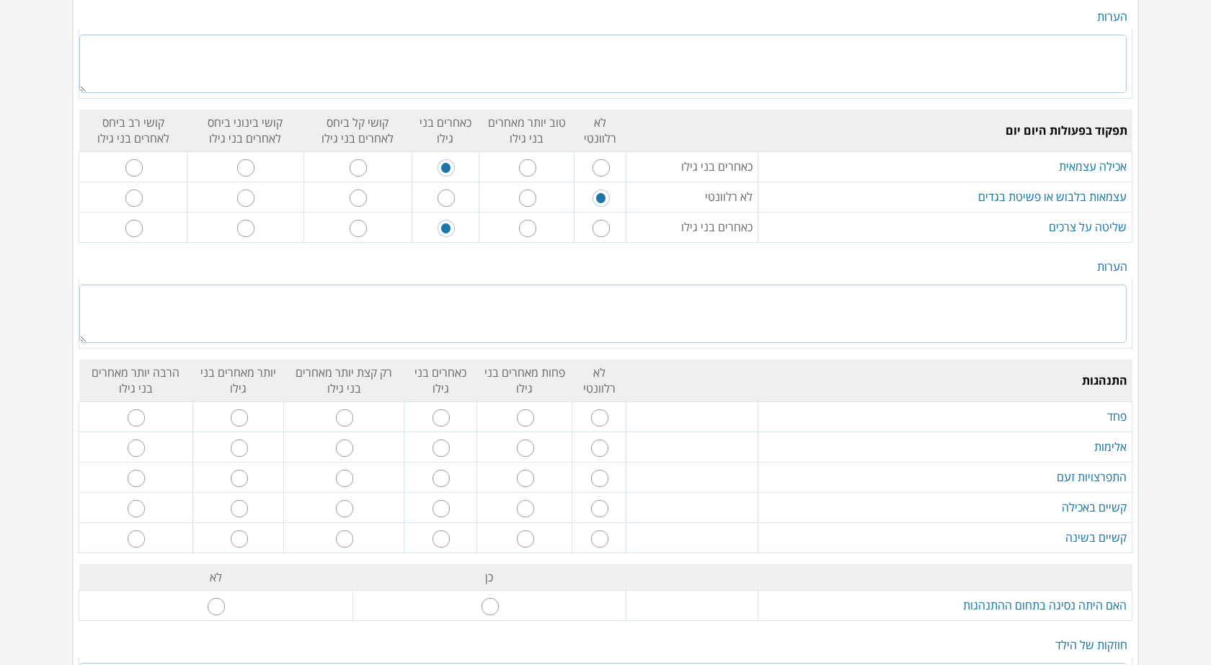
type textarea "[PERSON_NAME] מדבר בקול נמוך וממלמל מעט. לפעמים בולע מילים."
click at [598, 420] on input "radio" at bounding box center [599, 417] width 17 height 17
radio input "true"
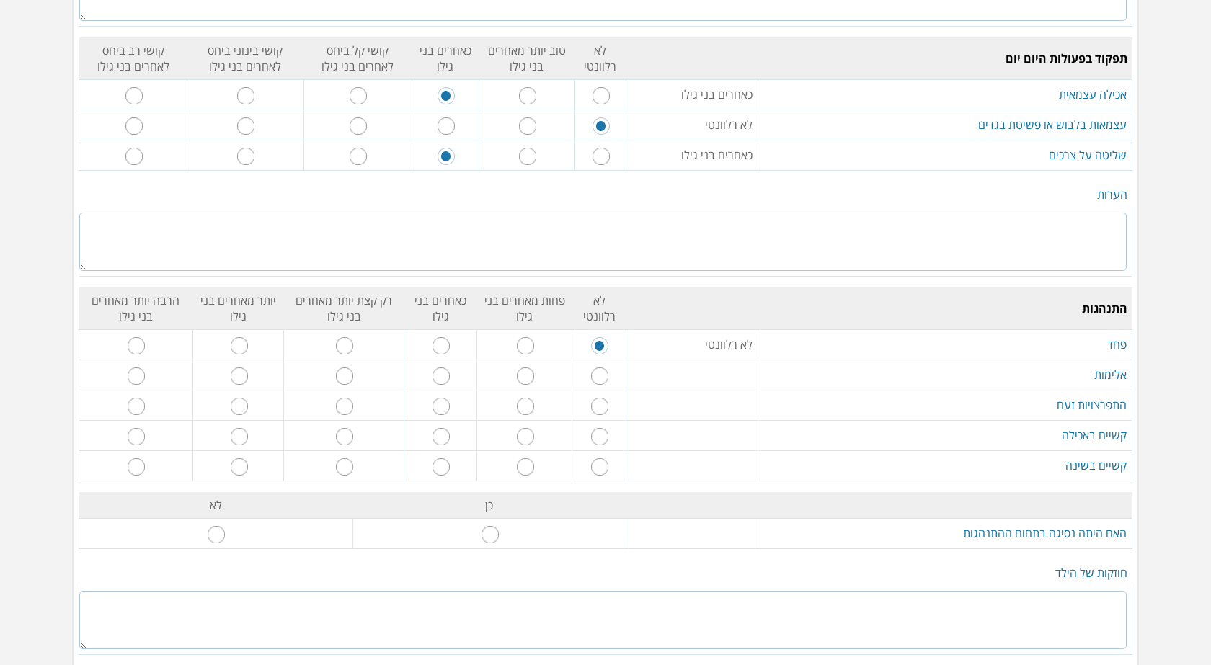
click at [448, 377] on input "radio" at bounding box center [441, 376] width 17 height 17
radio input "true"
click at [446, 409] on input "radio" at bounding box center [441, 406] width 17 height 17
radio input "true"
click at [447, 437] on input "radio" at bounding box center [441, 436] width 17 height 17
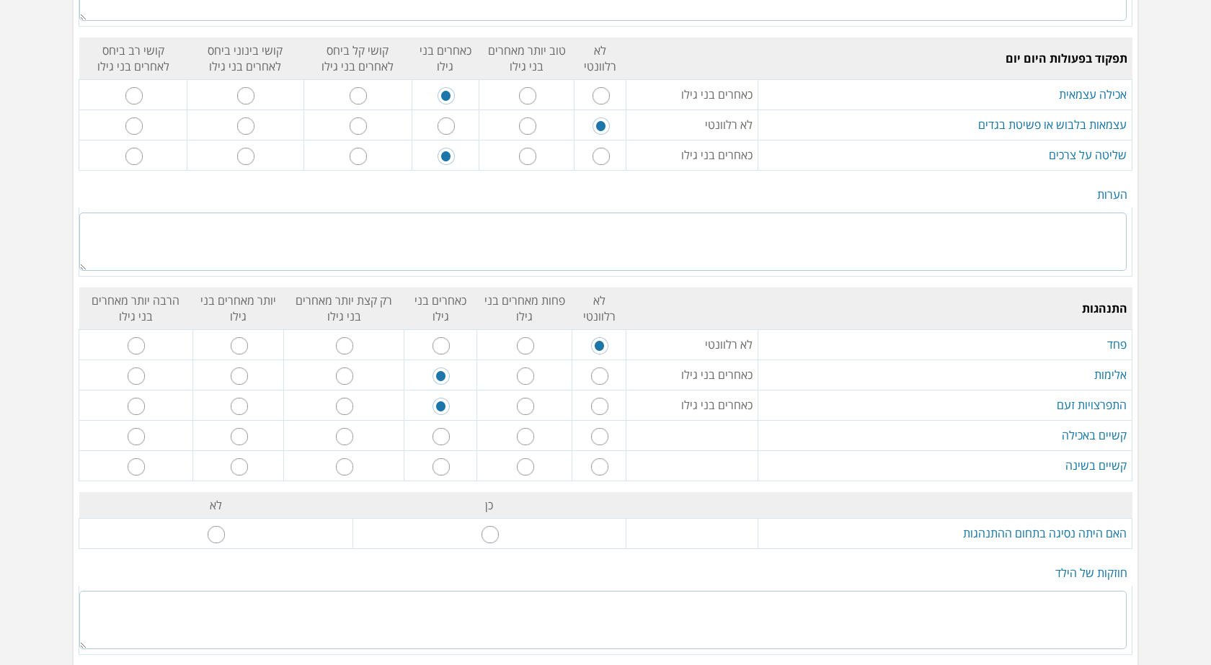
radio input "true"
click at [601, 469] on input "radio" at bounding box center [599, 466] width 17 height 17
radio input "true"
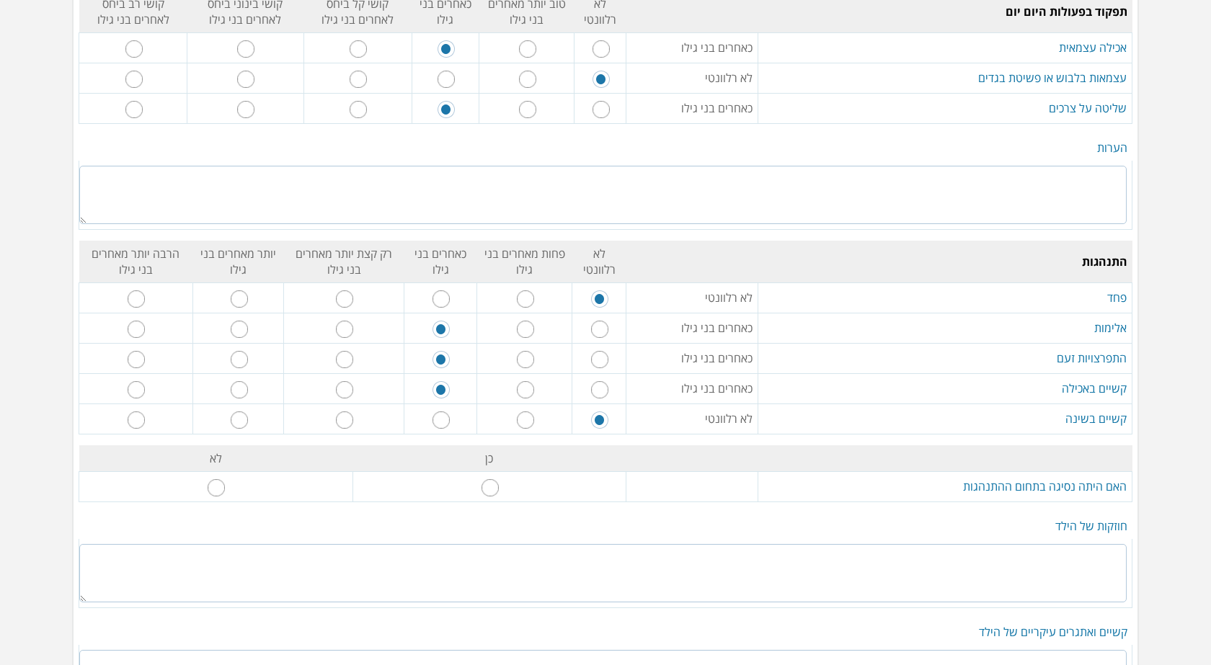
scroll to position [2235, 0]
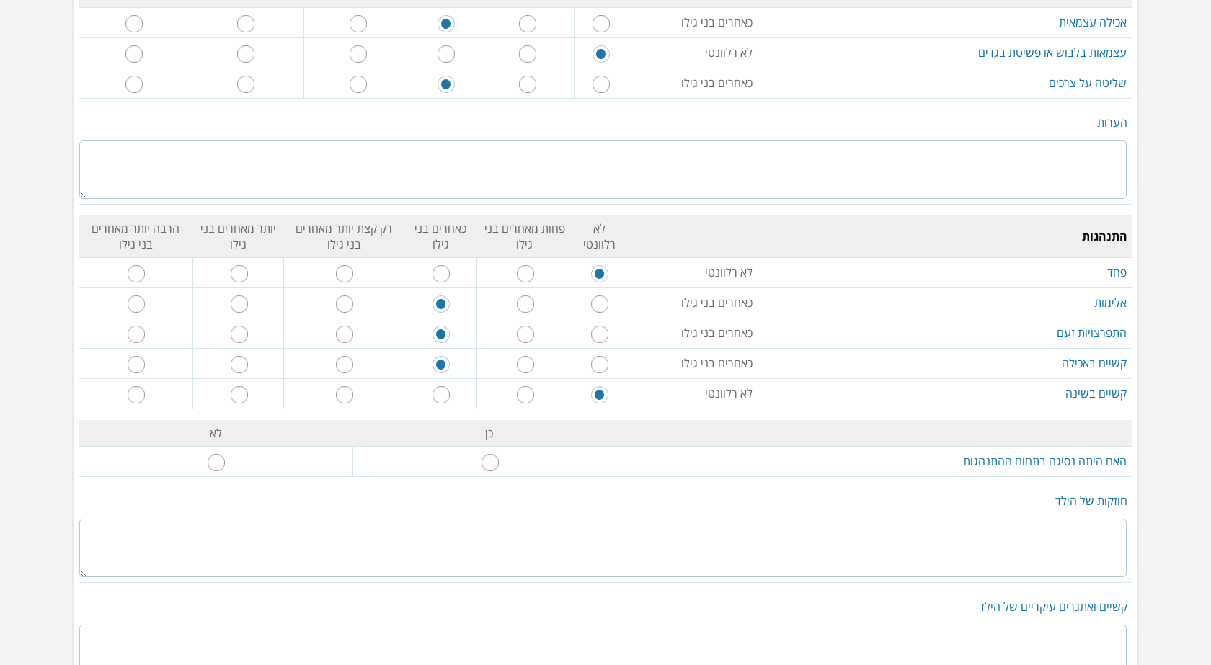
click at [222, 464] on input "radio" at bounding box center [216, 462] width 17 height 17
radio input "true"
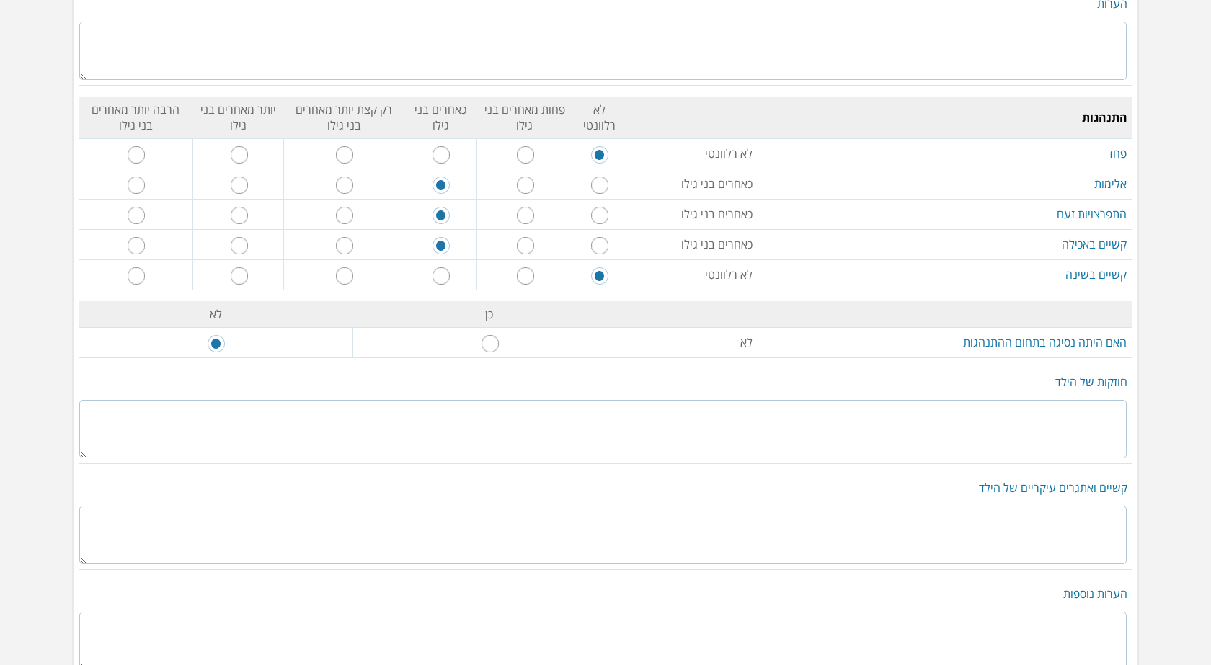
scroll to position [2379, 0]
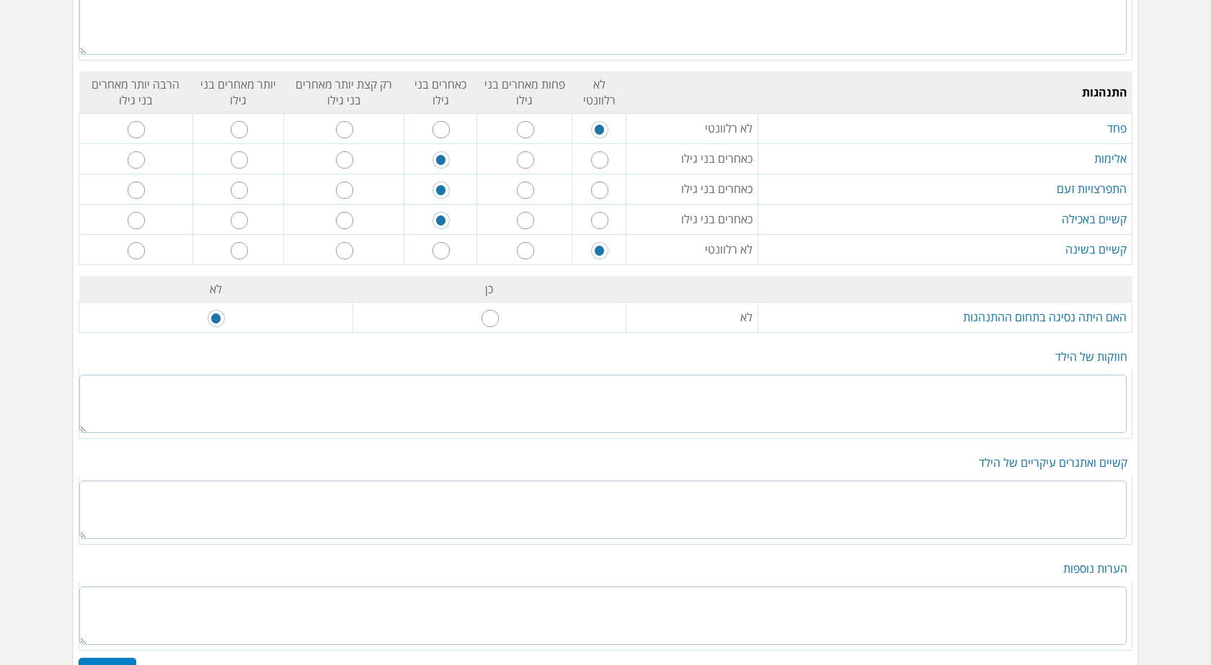
click at [1091, 389] on textarea at bounding box center [602, 404] width 1047 height 58
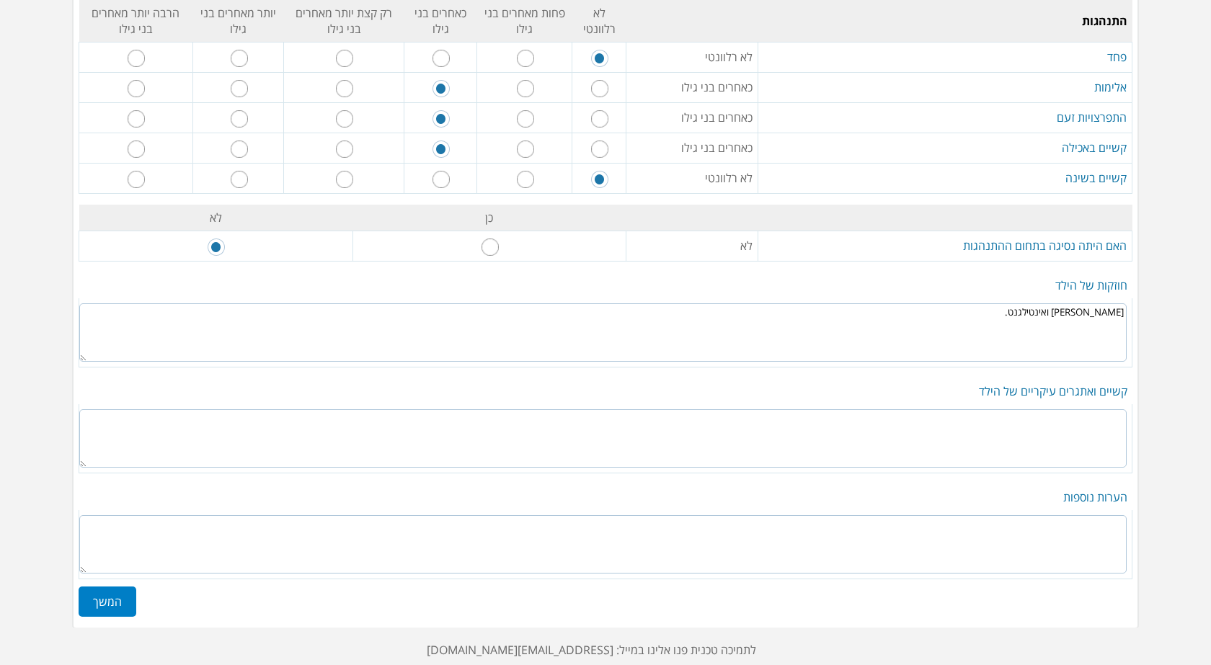
scroll to position [2451, 0]
type textarea "[PERSON_NAME] ואינטילגנט."
click at [1107, 432] on textarea at bounding box center [602, 438] width 1047 height 58
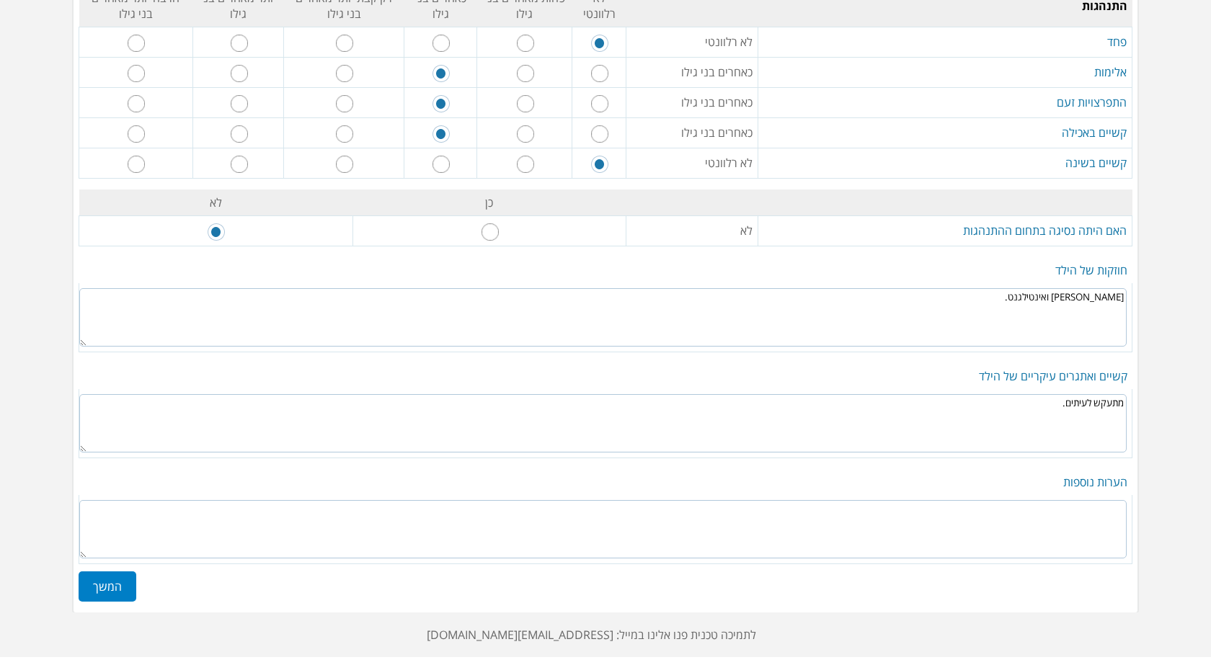
scroll to position [2469, 0]
type textarea "מתעקש לעיתים."
click at [123, 587] on label "המשך" at bounding box center [108, 583] width 58 height 30
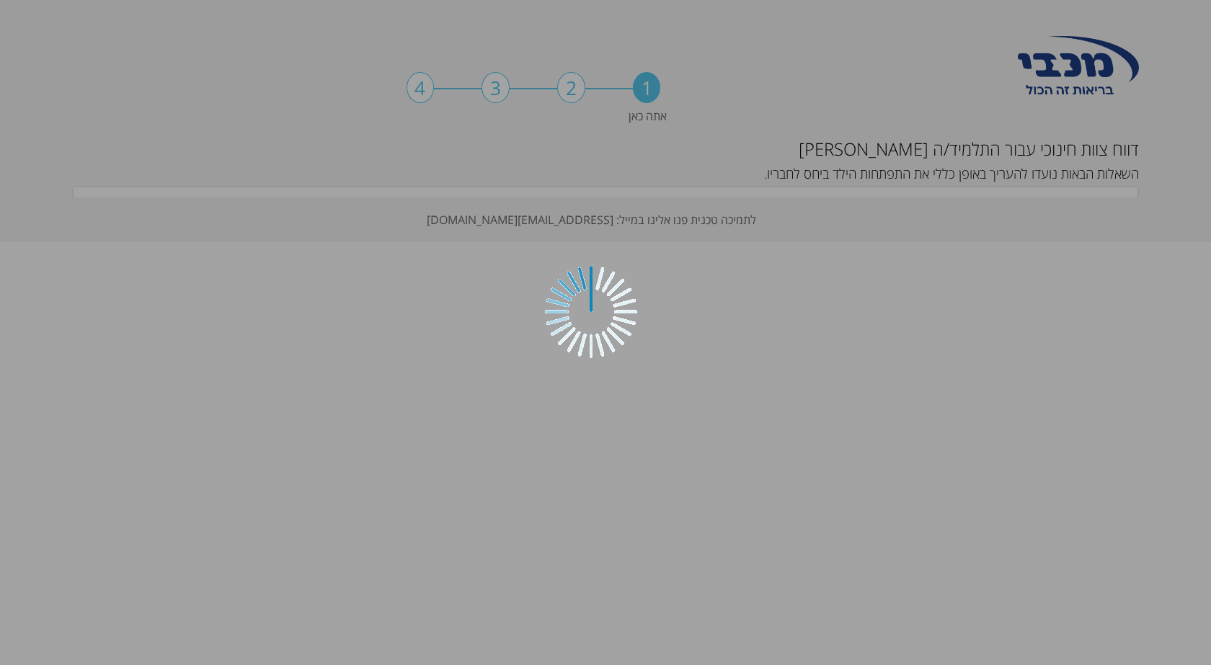
scroll to position [0, 0]
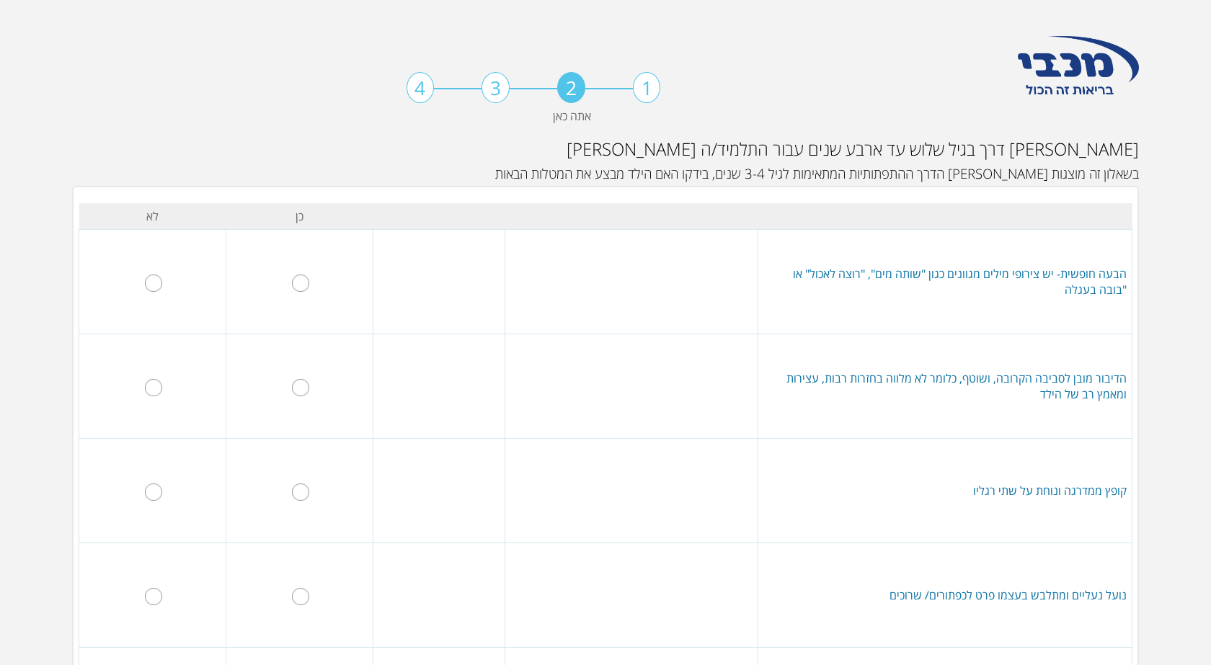
click at [303, 284] on input "radio" at bounding box center [300, 283] width 17 height 17
radio input "true"
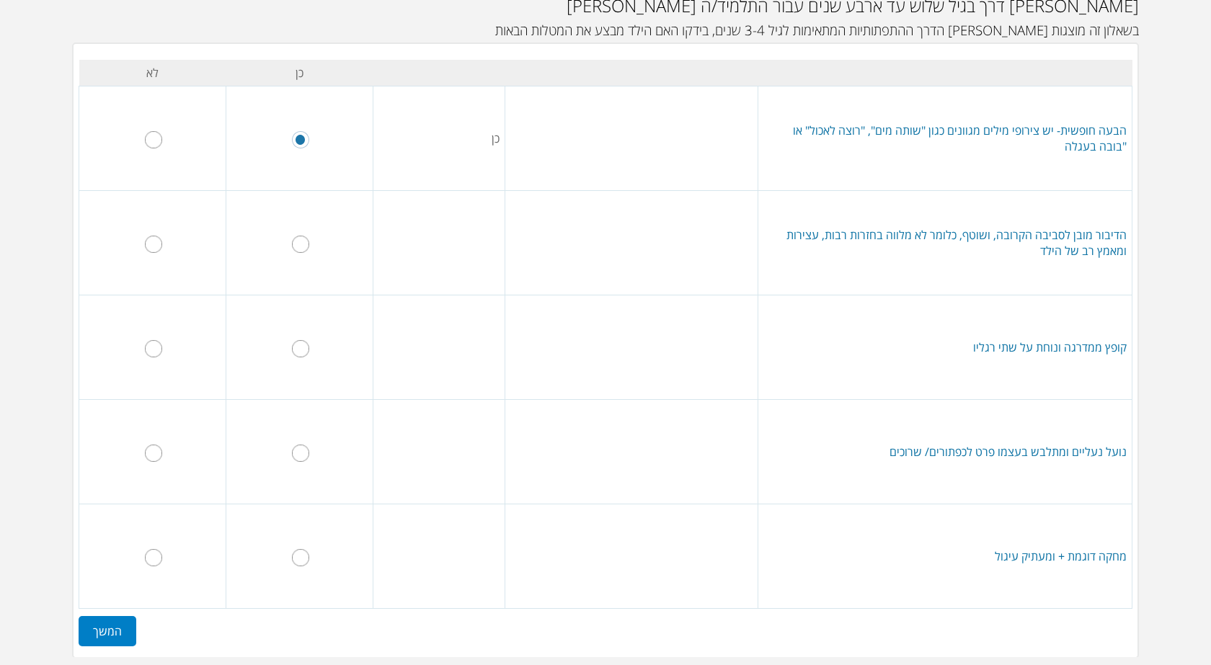
scroll to position [144, 0]
click at [306, 249] on input "radio" at bounding box center [300, 243] width 17 height 17
radio input "true"
click at [309, 347] on input "radio" at bounding box center [300, 348] width 17 height 17
radio input "true"
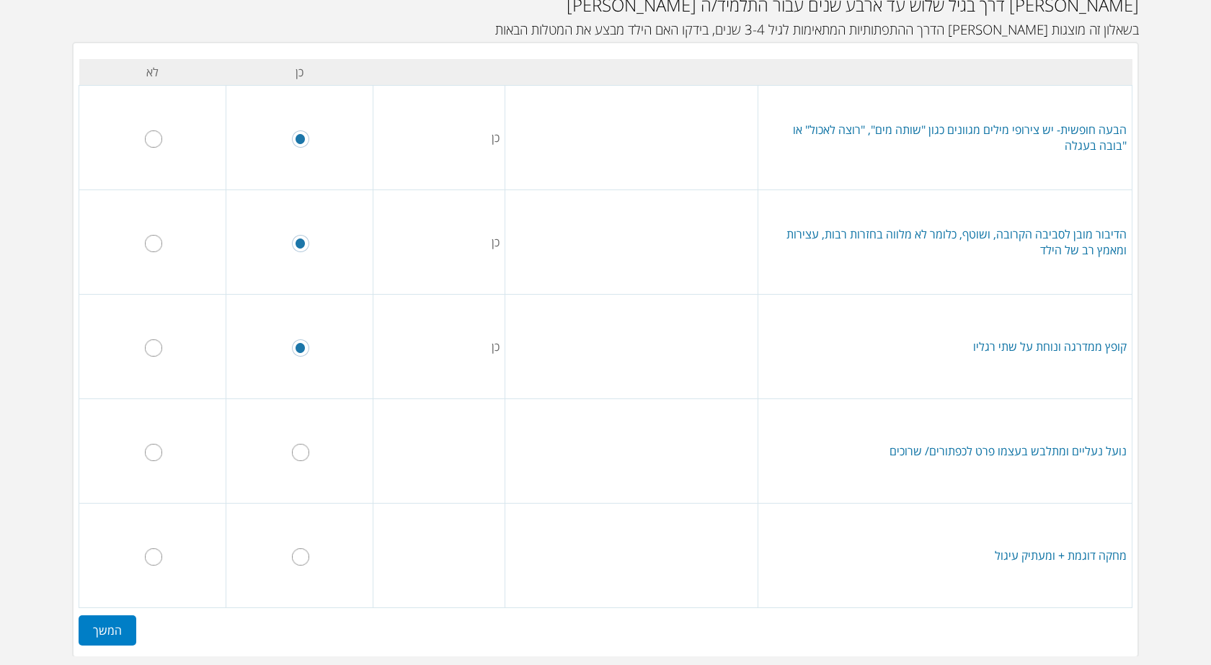
click at [159, 455] on input "radio" at bounding box center [153, 452] width 17 height 17
radio input "true"
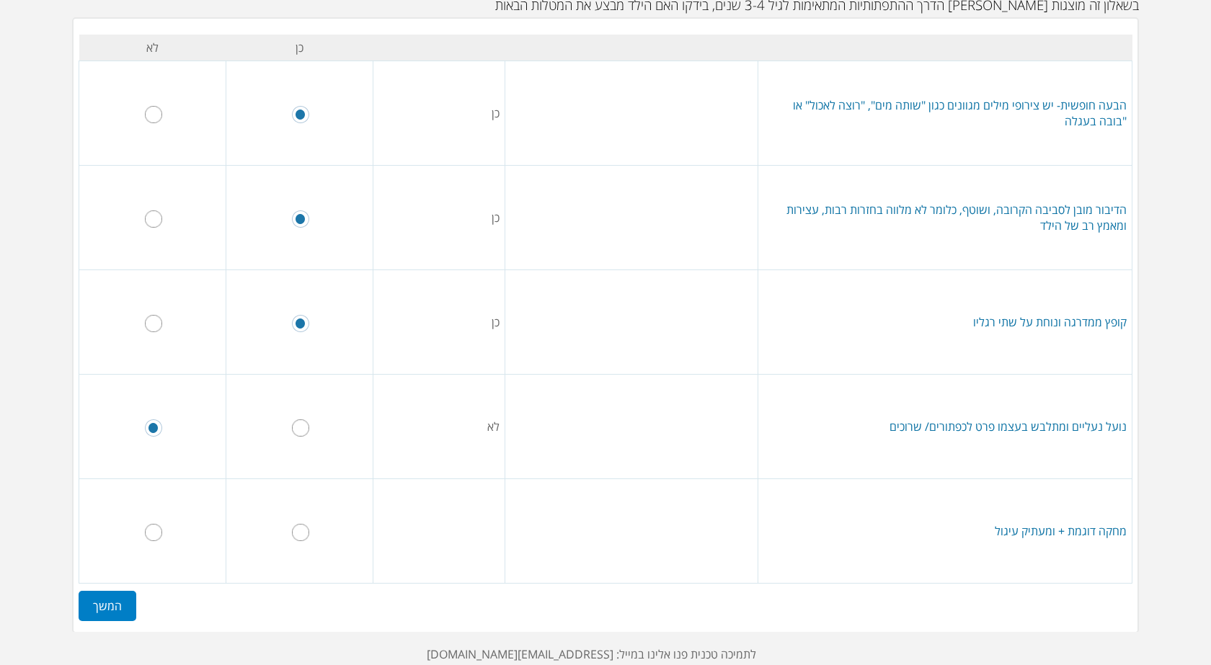
scroll to position [192, 0]
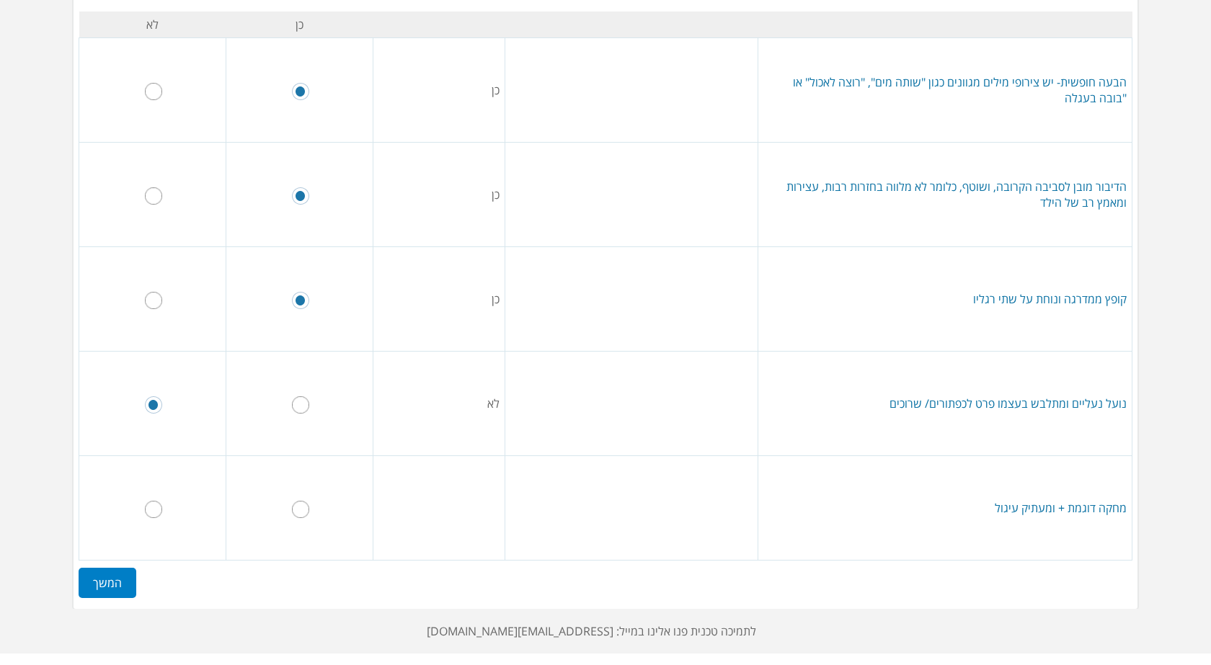
click at [303, 405] on input "radio" at bounding box center [300, 404] width 17 height 17
radio input "true"
click at [153, 512] on input "radio" at bounding box center [153, 509] width 17 height 17
radio input "true"
click at [130, 583] on label "המשך" at bounding box center [108, 583] width 58 height 30
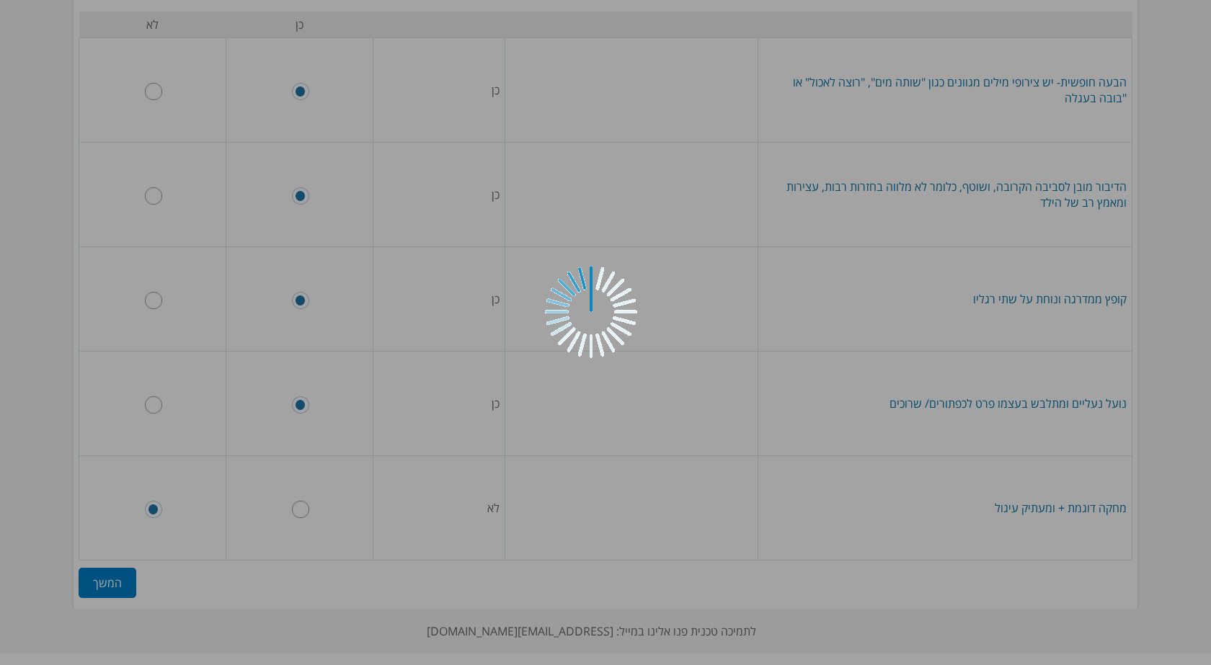
scroll to position [0, 0]
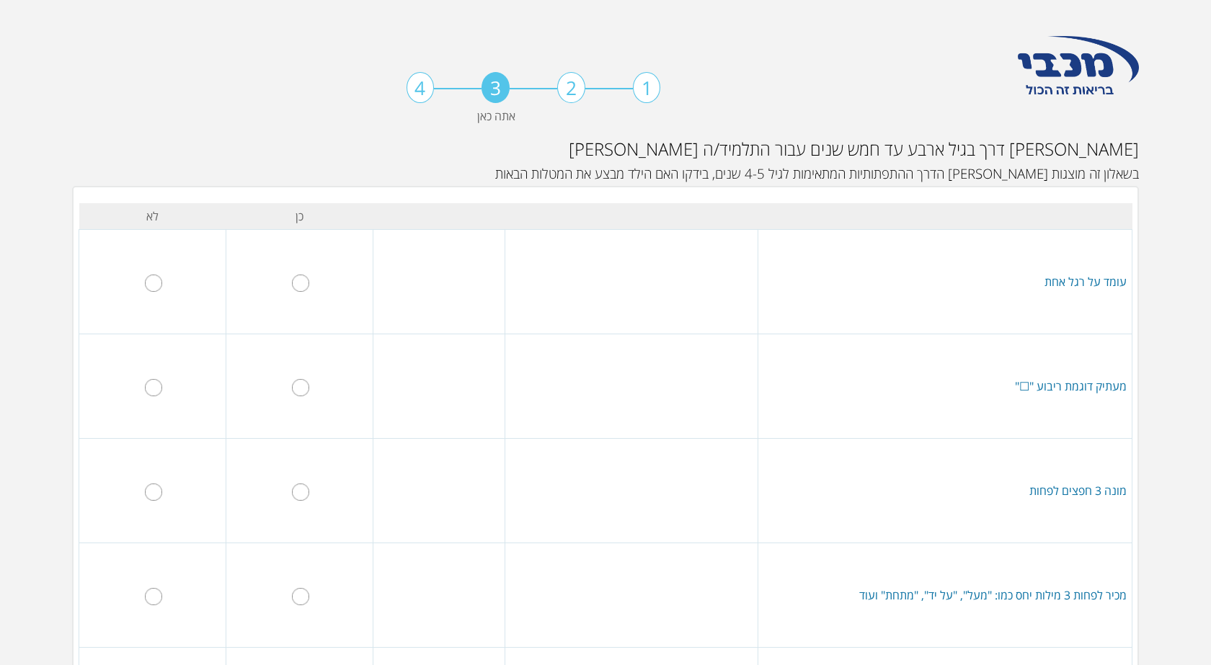
drag, startPoint x: 310, startPoint y: 277, endPoint x: 310, endPoint y: 288, distance: 11.5
click at [309, 278] on input "radio" at bounding box center [300, 283] width 17 height 17
radio input "true"
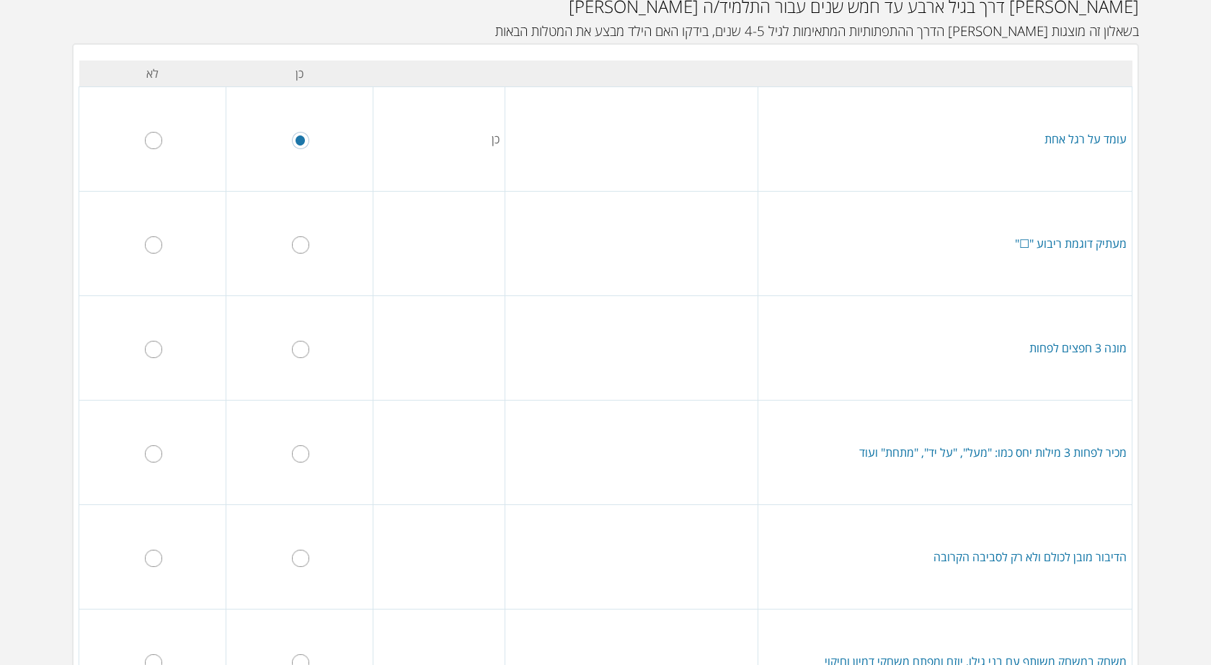
scroll to position [144, 0]
click at [162, 246] on input "radio" at bounding box center [153, 243] width 17 height 17
radio input "true"
click at [301, 346] on input "radio" at bounding box center [300, 348] width 17 height 17
radio input "true"
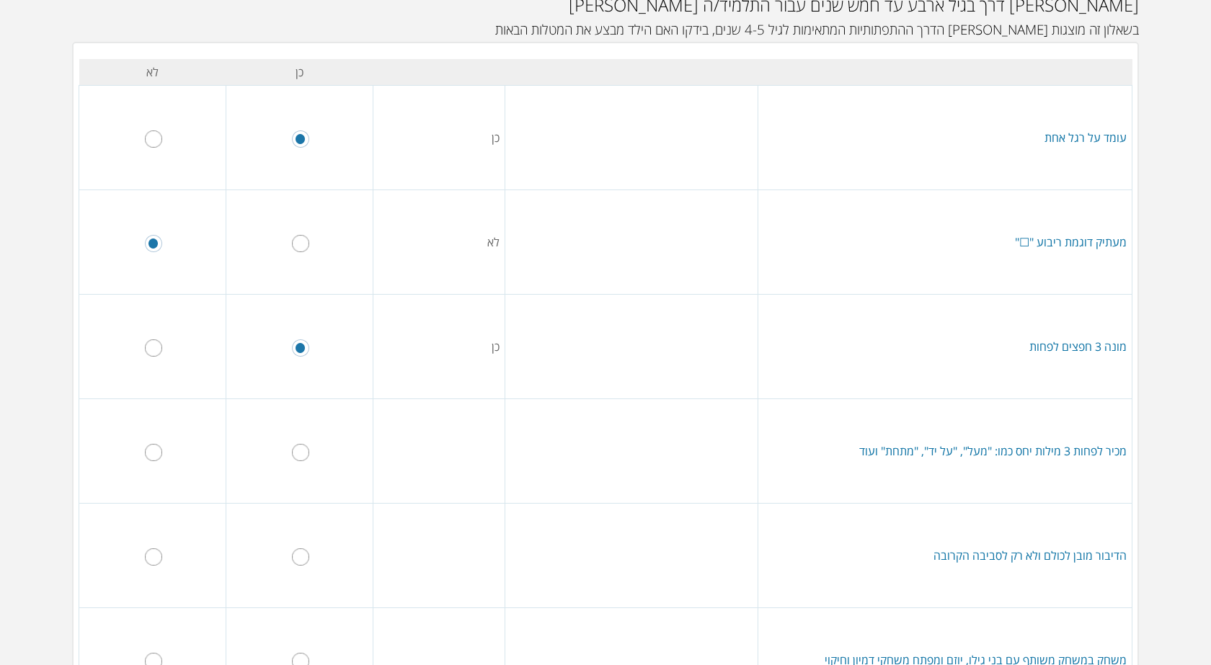
click at [301, 450] on input "radio" at bounding box center [300, 452] width 17 height 17
radio input "true"
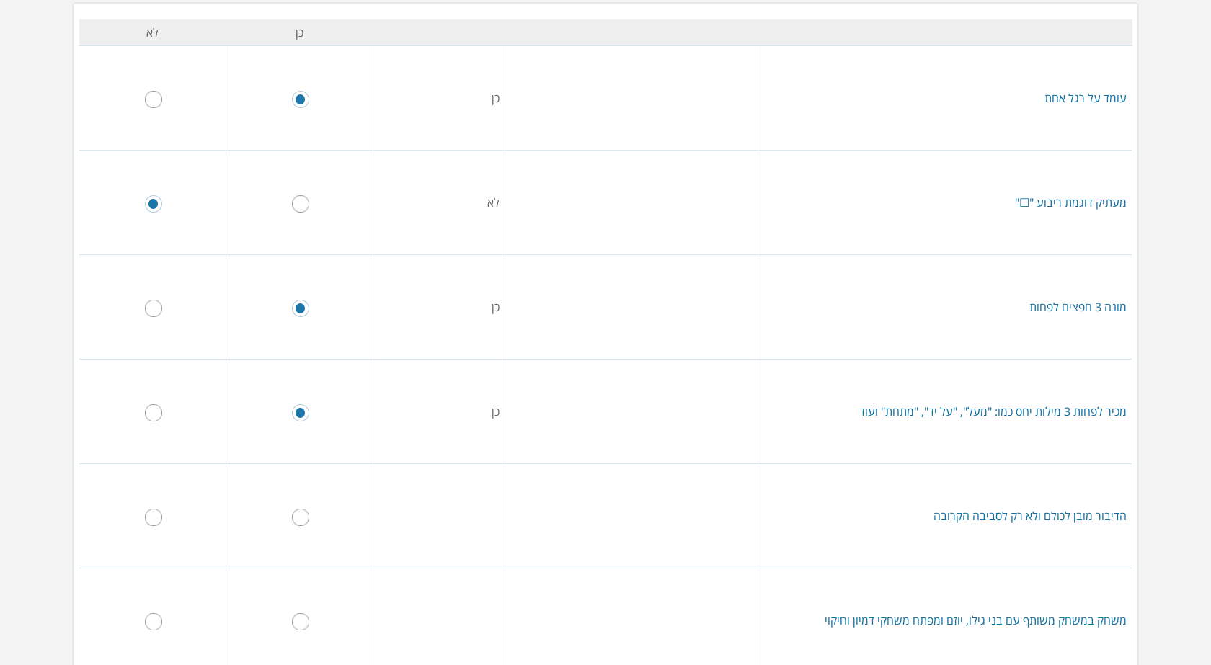
scroll to position [216, 0]
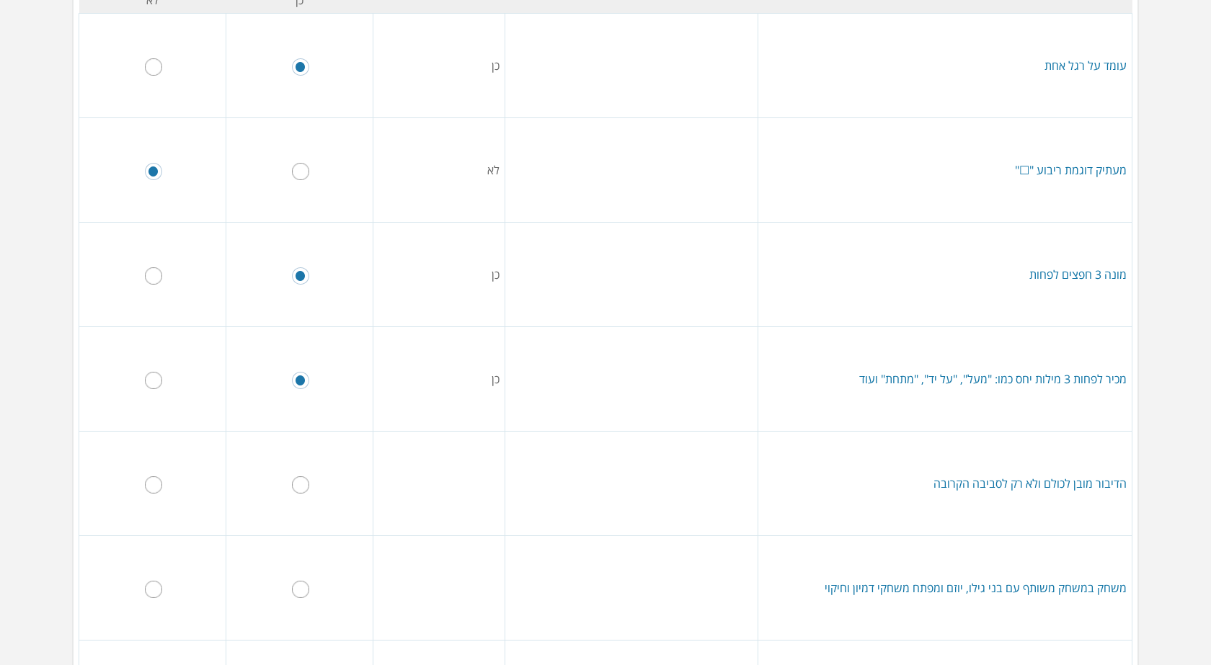
click at [160, 483] on input "radio" at bounding box center [153, 484] width 17 height 17
radio input "true"
click at [303, 482] on input "radio" at bounding box center [300, 484] width 17 height 17
radio input "true"
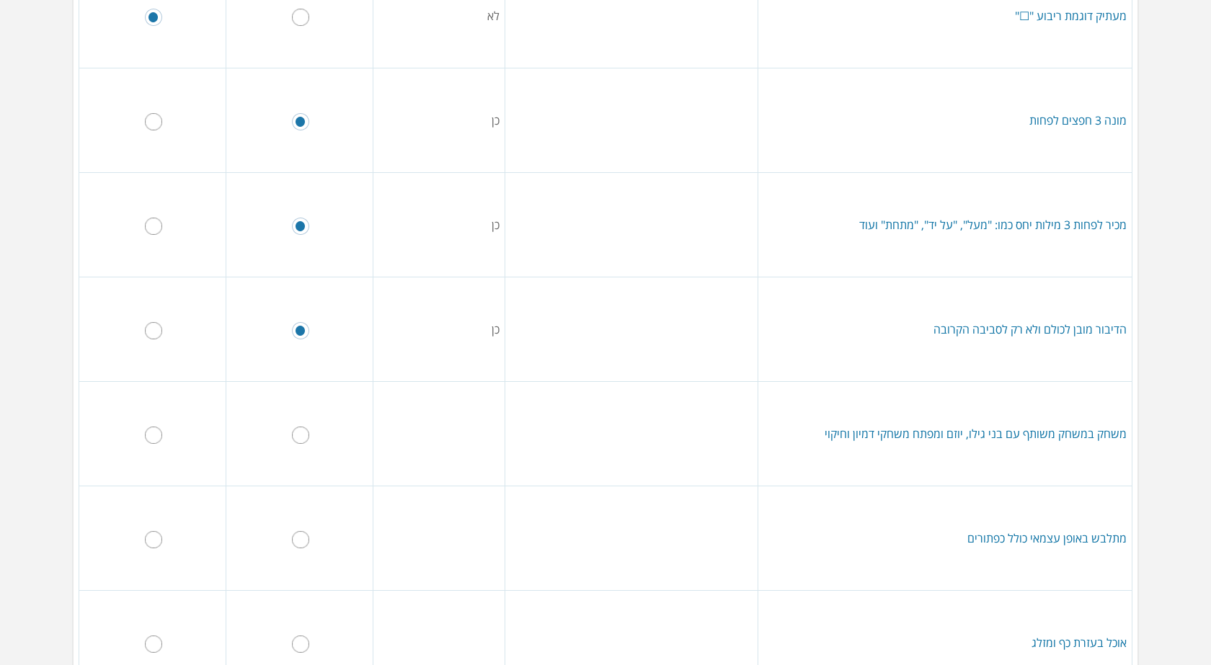
scroll to position [433, 0]
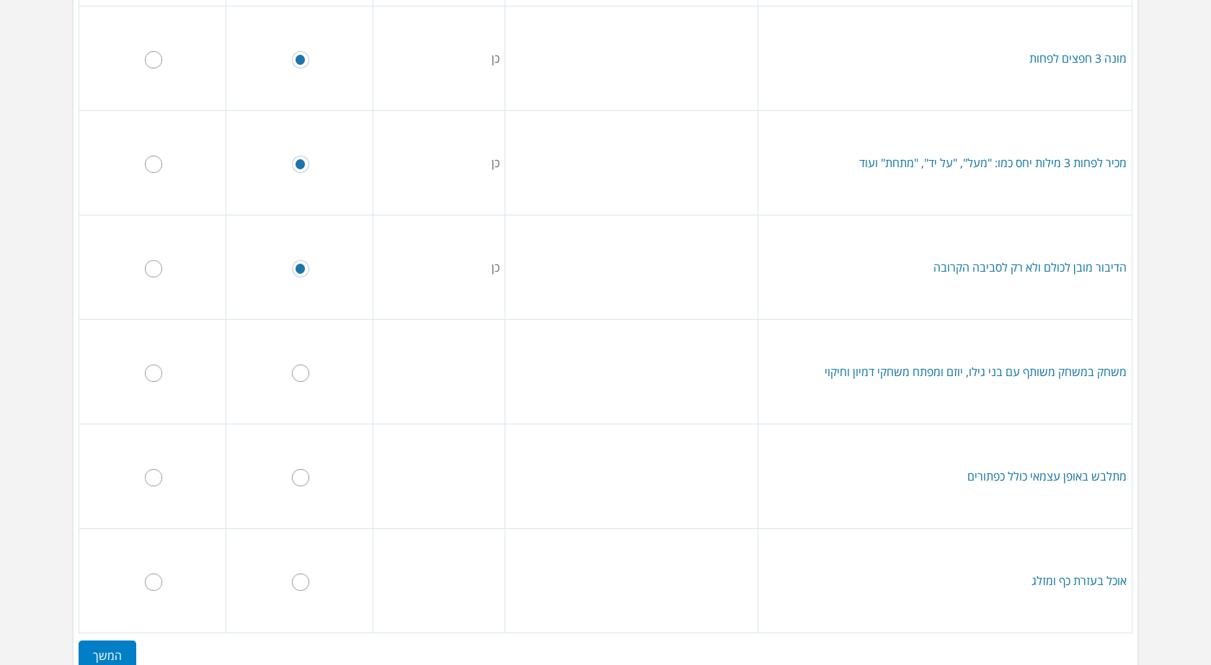
click at [305, 377] on input "radio" at bounding box center [300, 373] width 17 height 17
radio input "true"
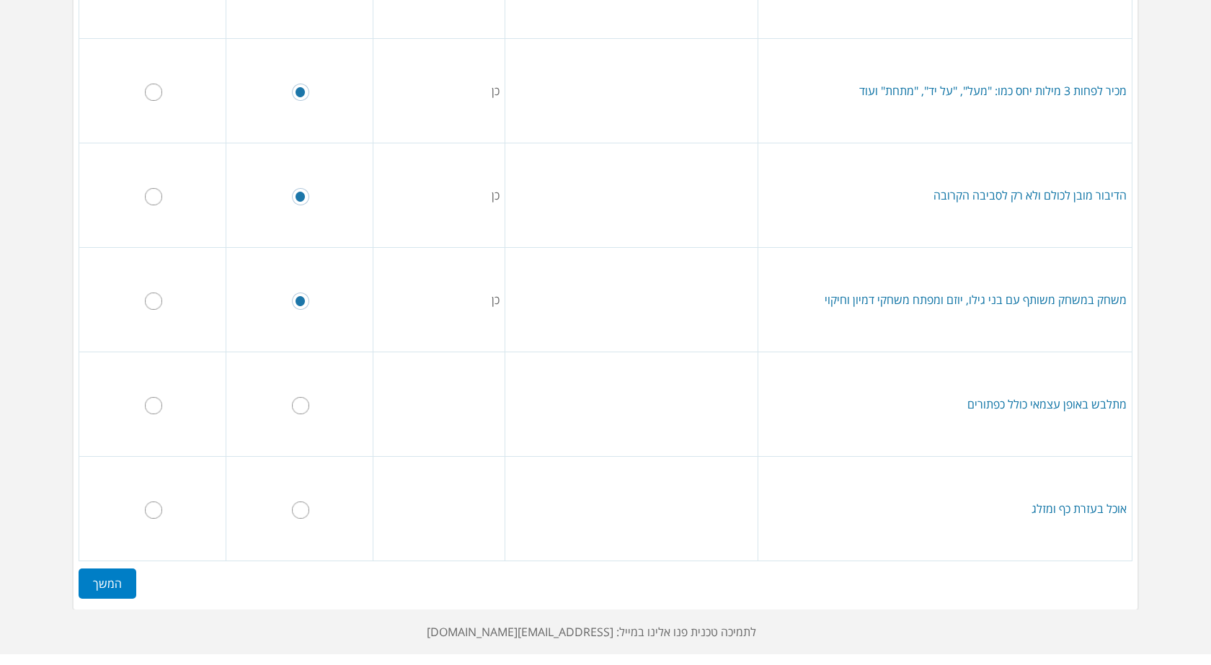
scroll to position [505, 0]
click at [304, 407] on input "radio" at bounding box center [300, 404] width 17 height 17
radio input "true"
click at [307, 509] on input "radio" at bounding box center [300, 509] width 17 height 17
radio input "true"
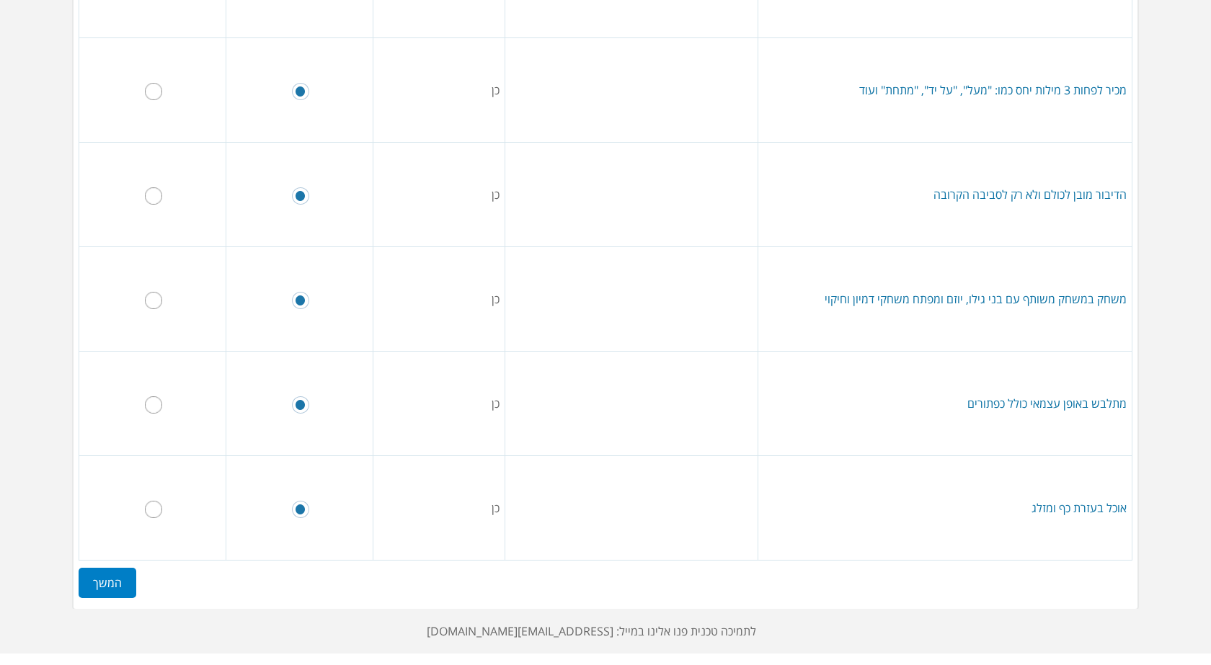
click at [101, 582] on label "המשך" at bounding box center [108, 583] width 58 height 30
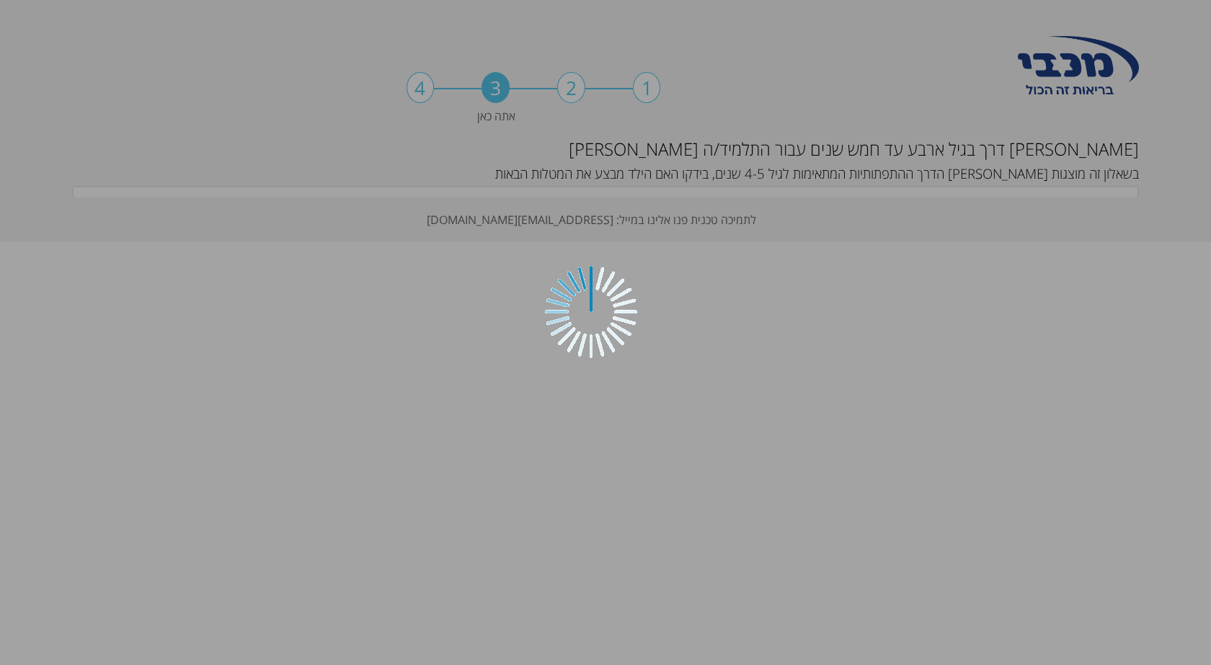
scroll to position [0, 0]
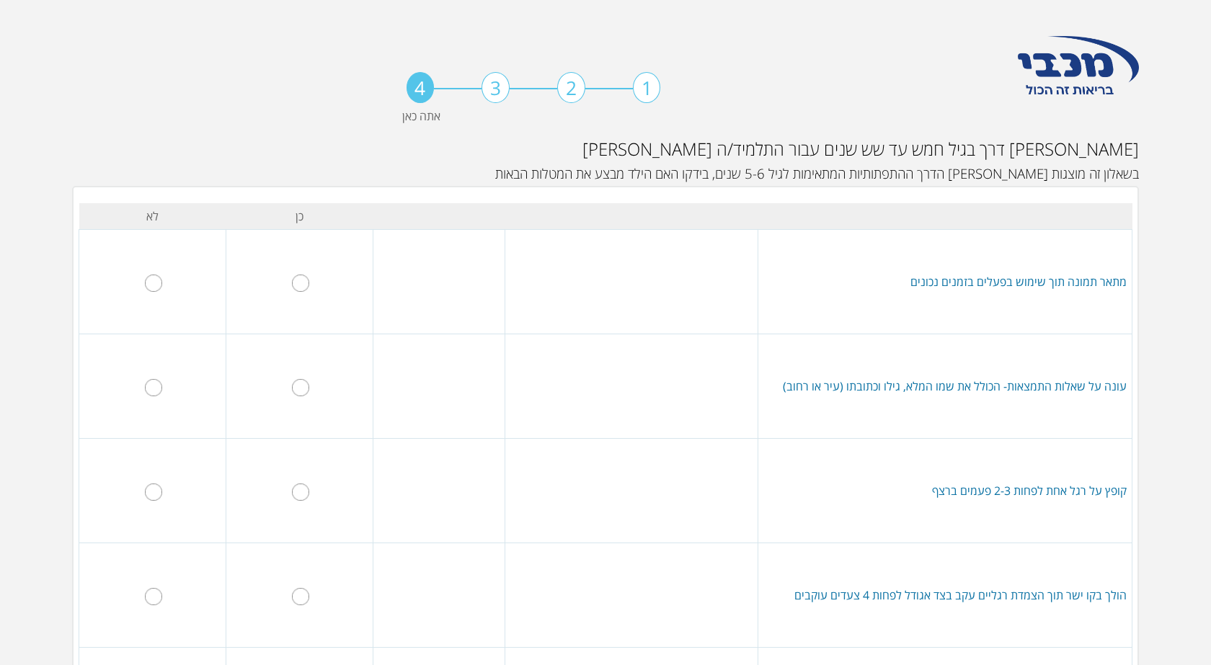
click at [156, 285] on input "radio" at bounding box center [153, 283] width 17 height 17
radio input "true"
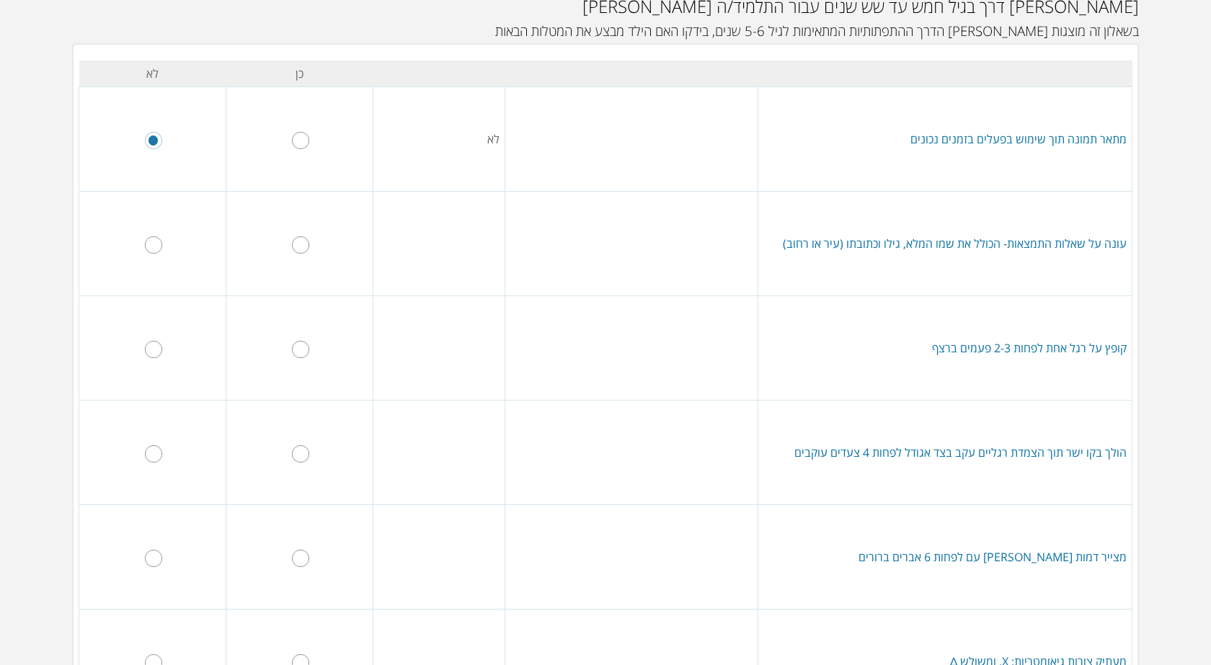
scroll to position [144, 0]
click at [157, 245] on input "radio" at bounding box center [153, 243] width 17 height 17
radio input "true"
click at [305, 350] on input "radio" at bounding box center [300, 348] width 17 height 17
radio input "true"
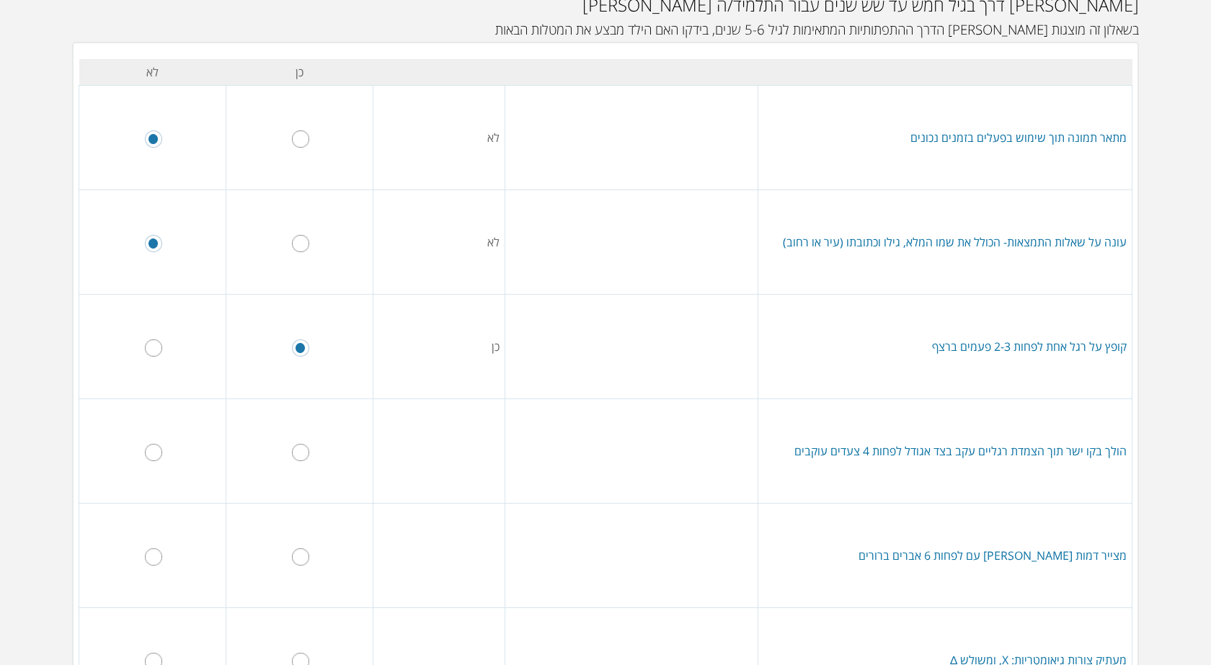
click at [304, 449] on input "radio" at bounding box center [300, 452] width 17 height 17
radio input "true"
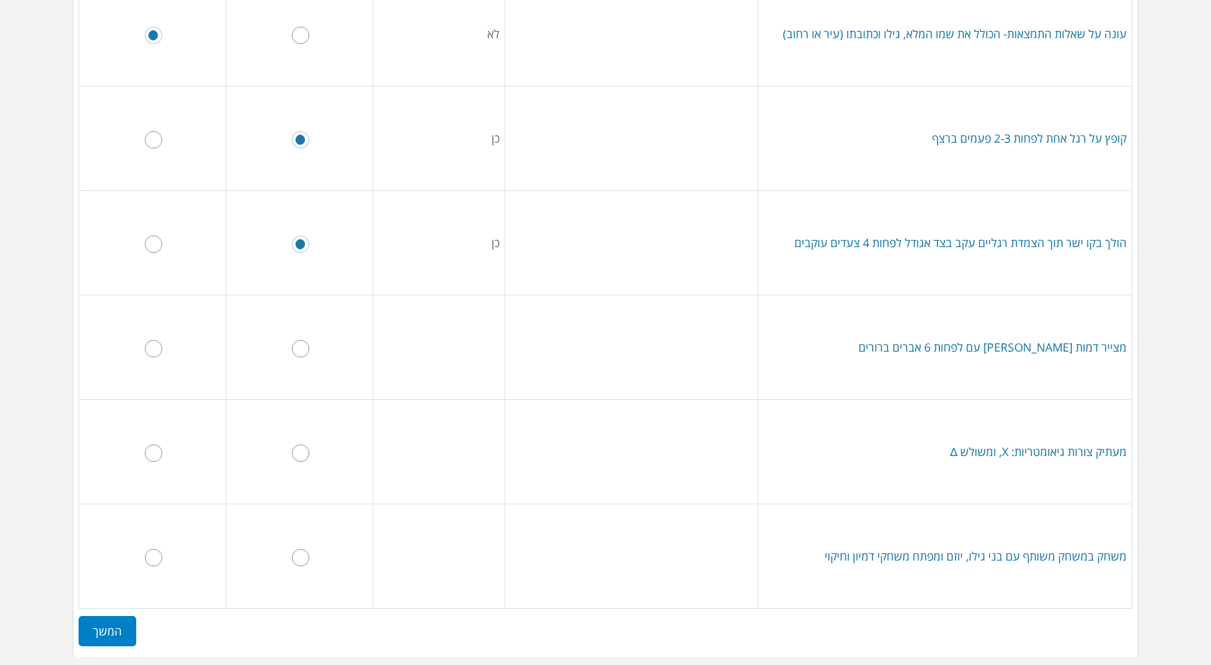
scroll to position [360, 0]
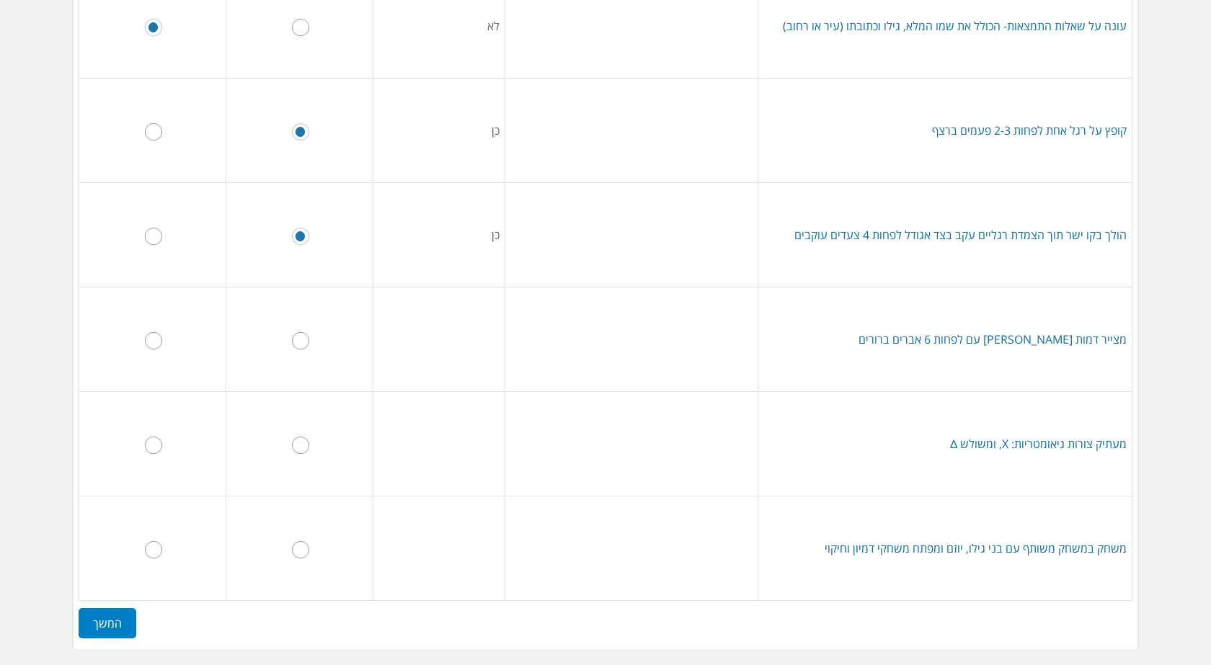
click at [159, 342] on input "radio" at bounding box center [153, 340] width 17 height 17
radio input "true"
click at [159, 446] on input "radio" at bounding box center [153, 445] width 17 height 17
radio input "true"
click at [306, 552] on input "radio" at bounding box center [300, 549] width 17 height 17
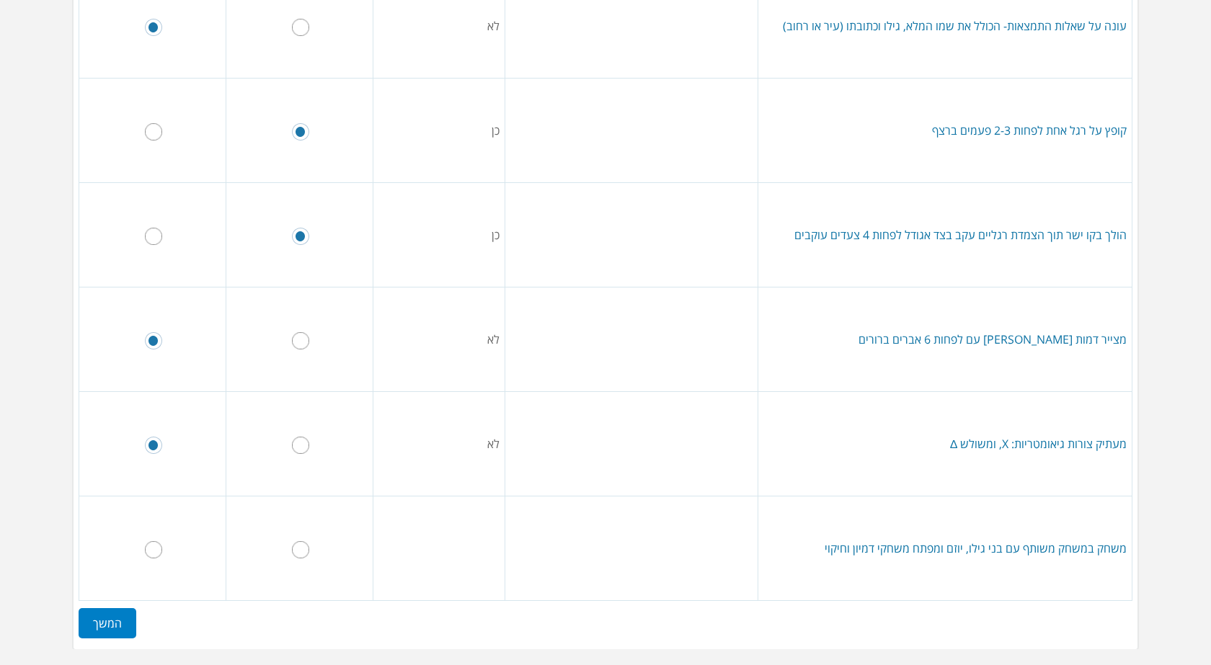
radio input "true"
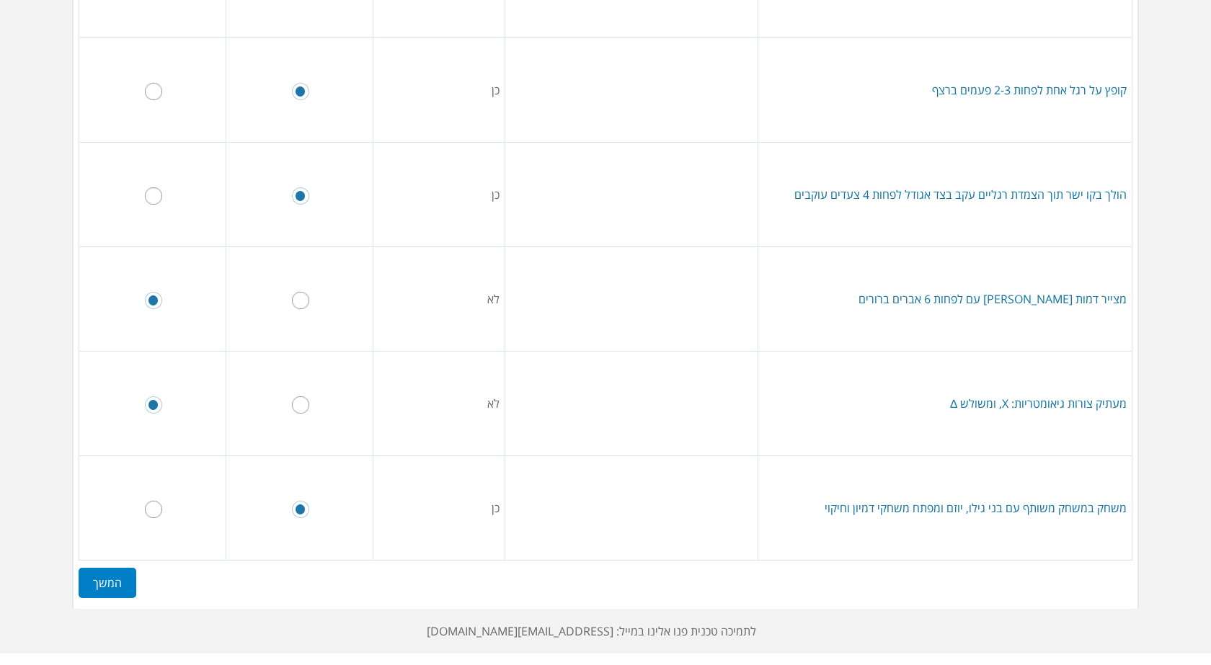
click at [115, 583] on label "המשך" at bounding box center [108, 583] width 58 height 30
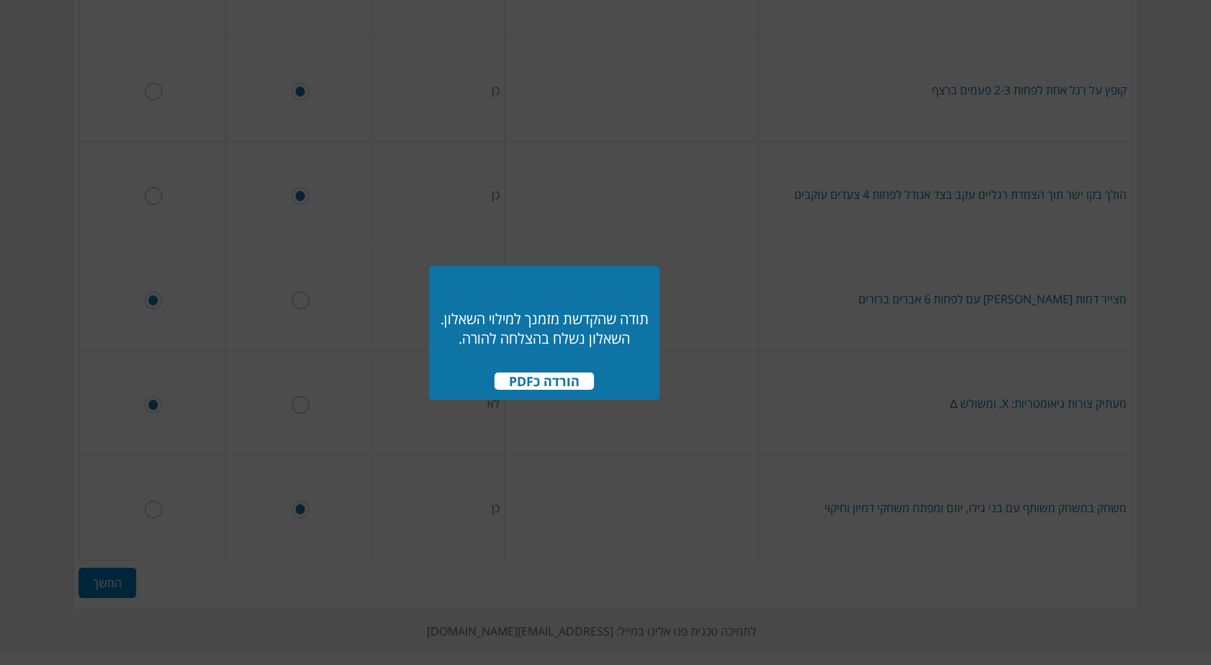
click at [523, 383] on span "הורדה כPDF" at bounding box center [544, 381] width 99 height 17
